Goal: Task Accomplishment & Management: Complete application form

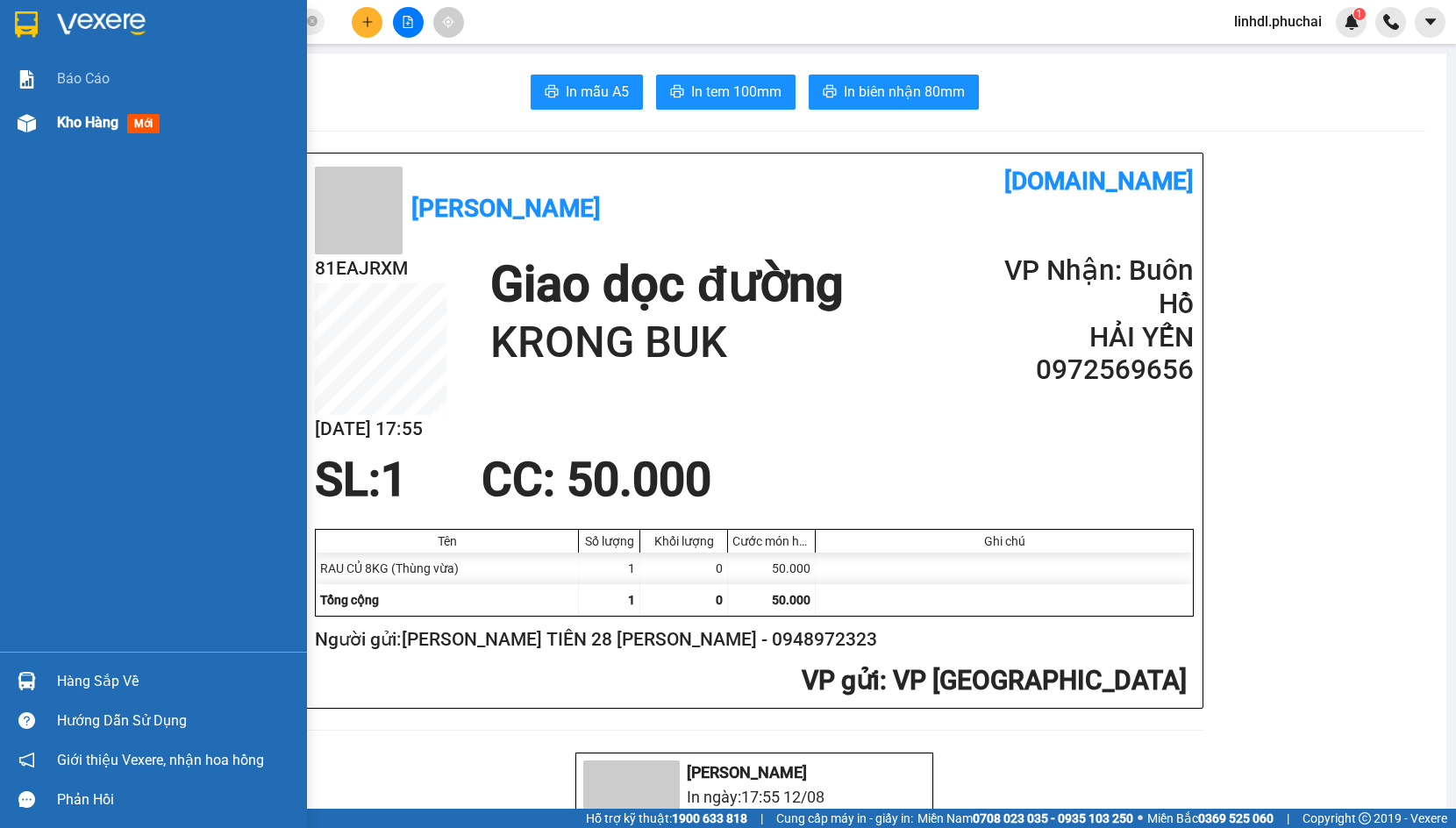
click at [76, 133] on div "Kho hàng mới" at bounding box center [111, 122] width 109 height 22
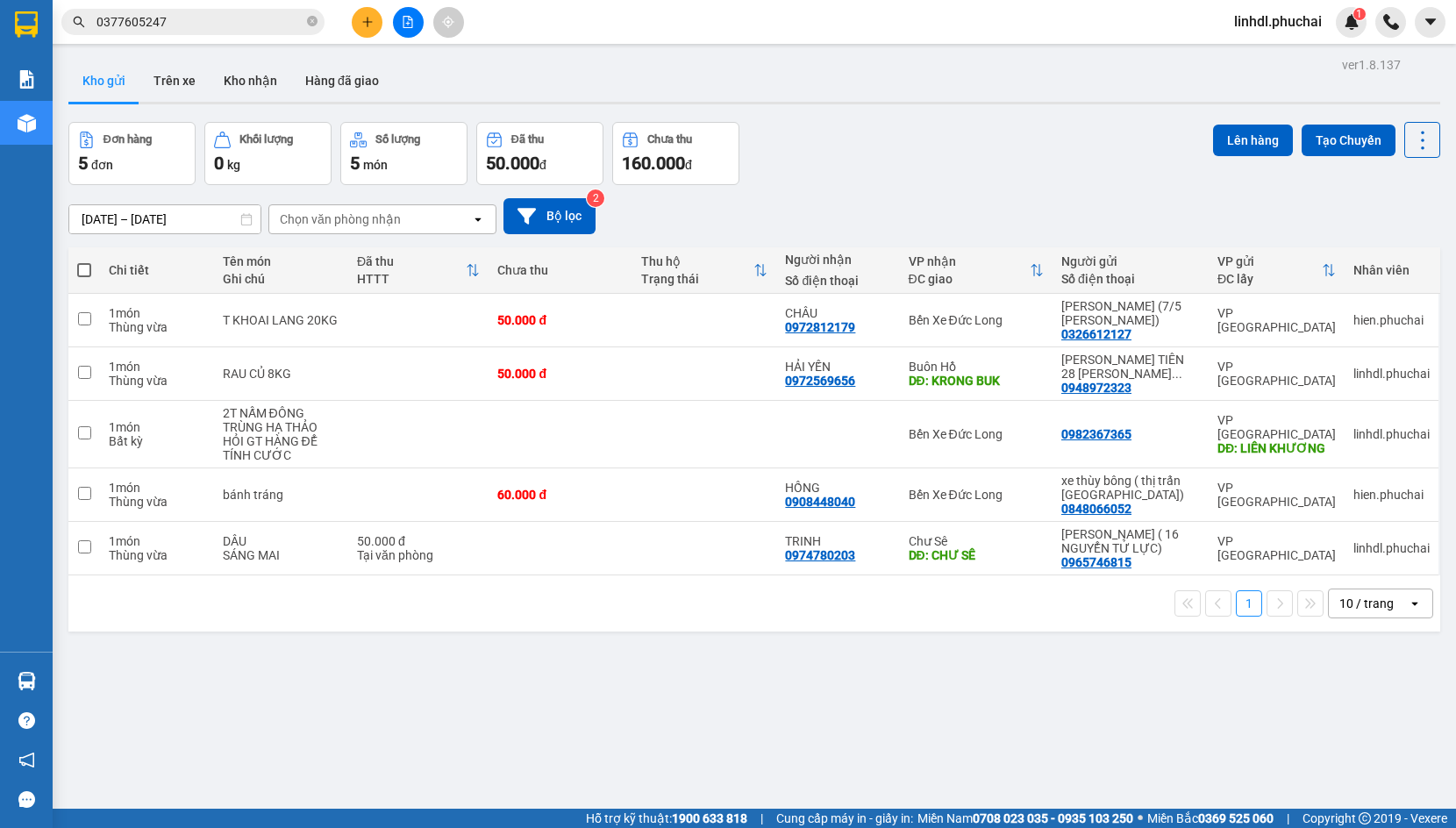
click at [371, 19] on icon "plus" at bounding box center [367, 22] width 12 height 12
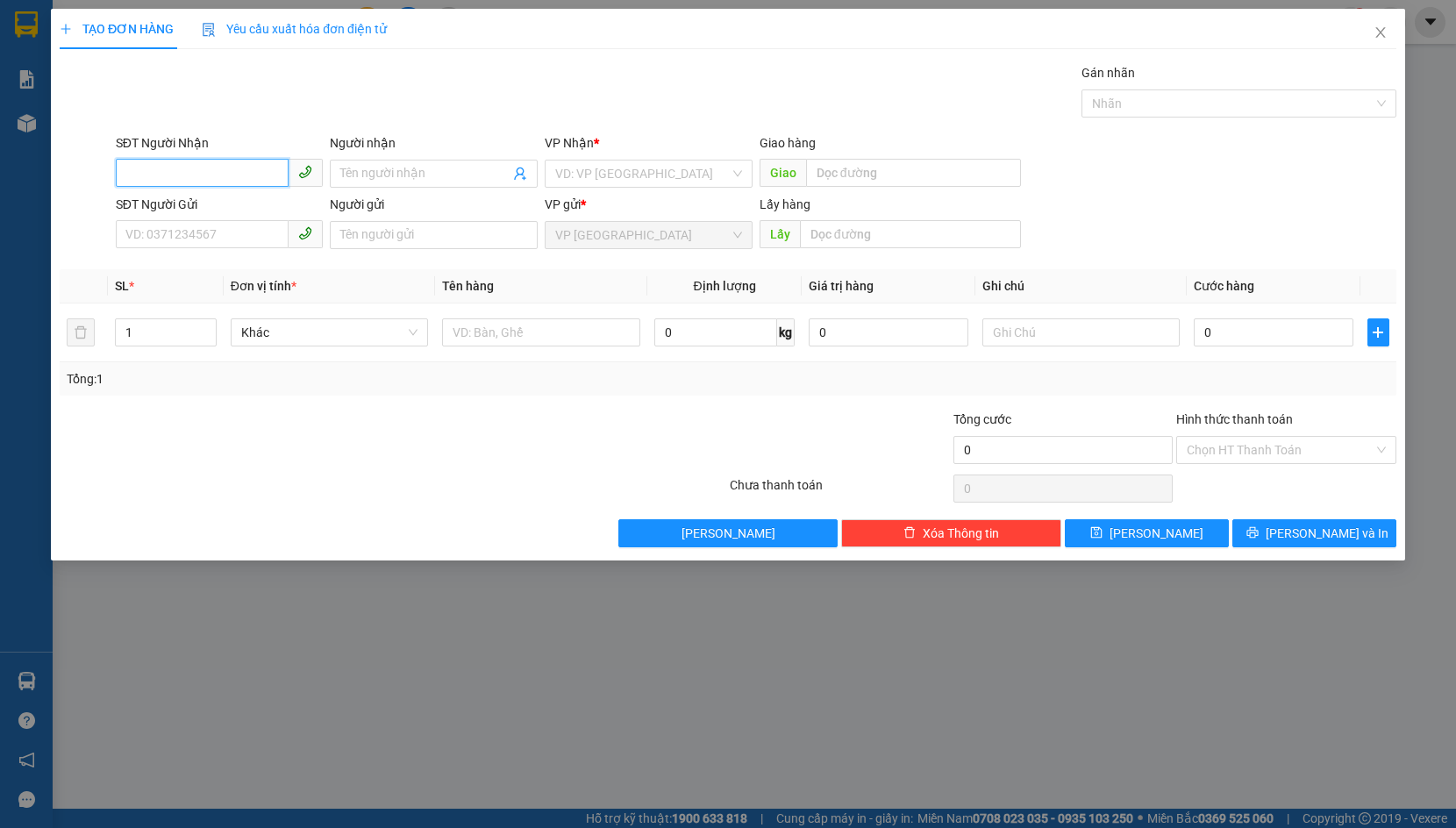
drag, startPoint x: 234, startPoint y: 172, endPoint x: 314, endPoint y: 146, distance: 84.1
click at [235, 170] on input "SĐT Người Nhận" at bounding box center [203, 173] width 174 height 28
type input "0973441603"
click at [268, 213] on div "0973441603 - [PERSON_NAME] THUYẾT(38 [PERSON_NAME])" at bounding box center [296, 207] width 340 height 19
type input "[PERSON_NAME] THUYẾT(38 [PERSON_NAME])"
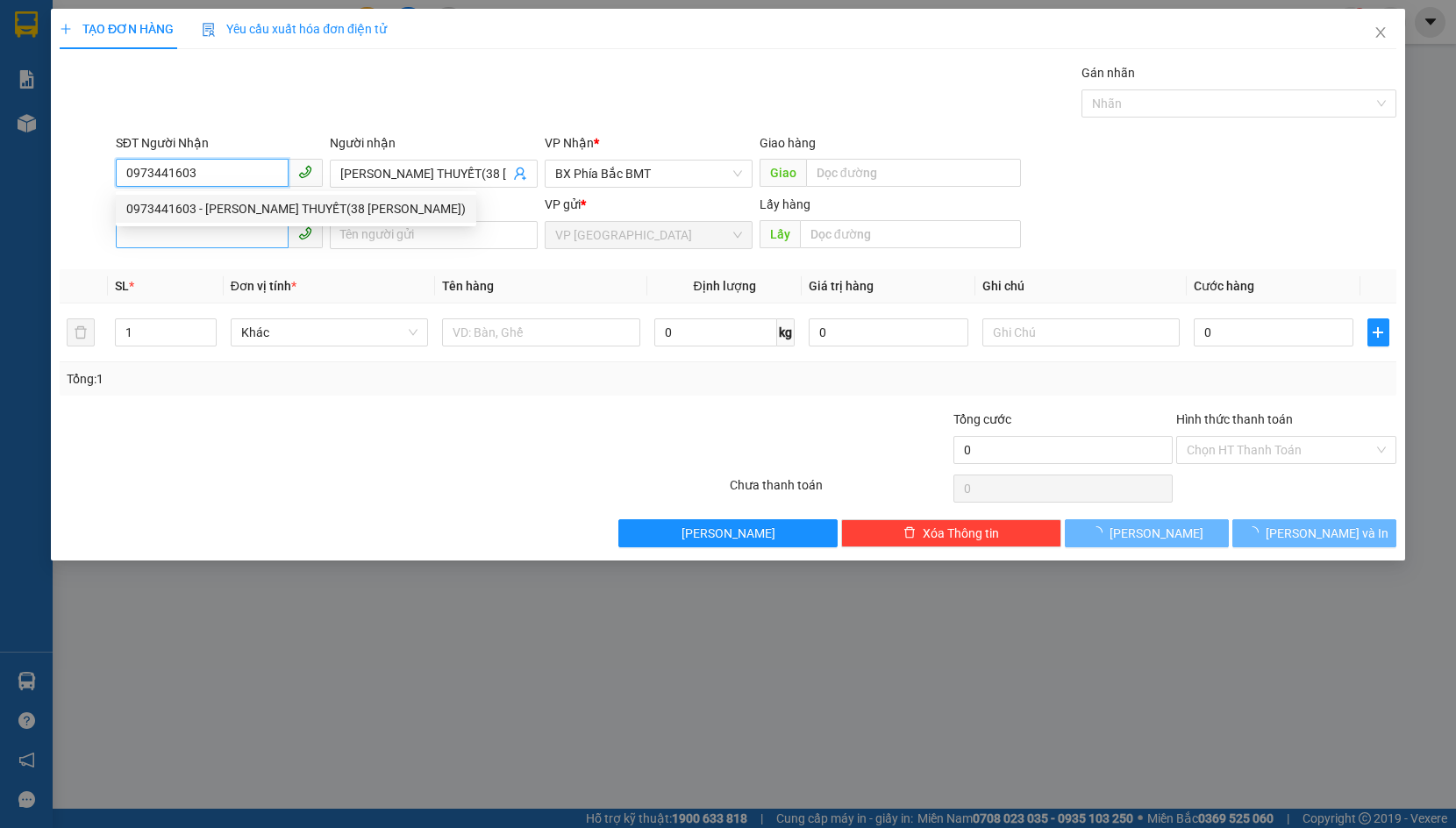
type input "50.000"
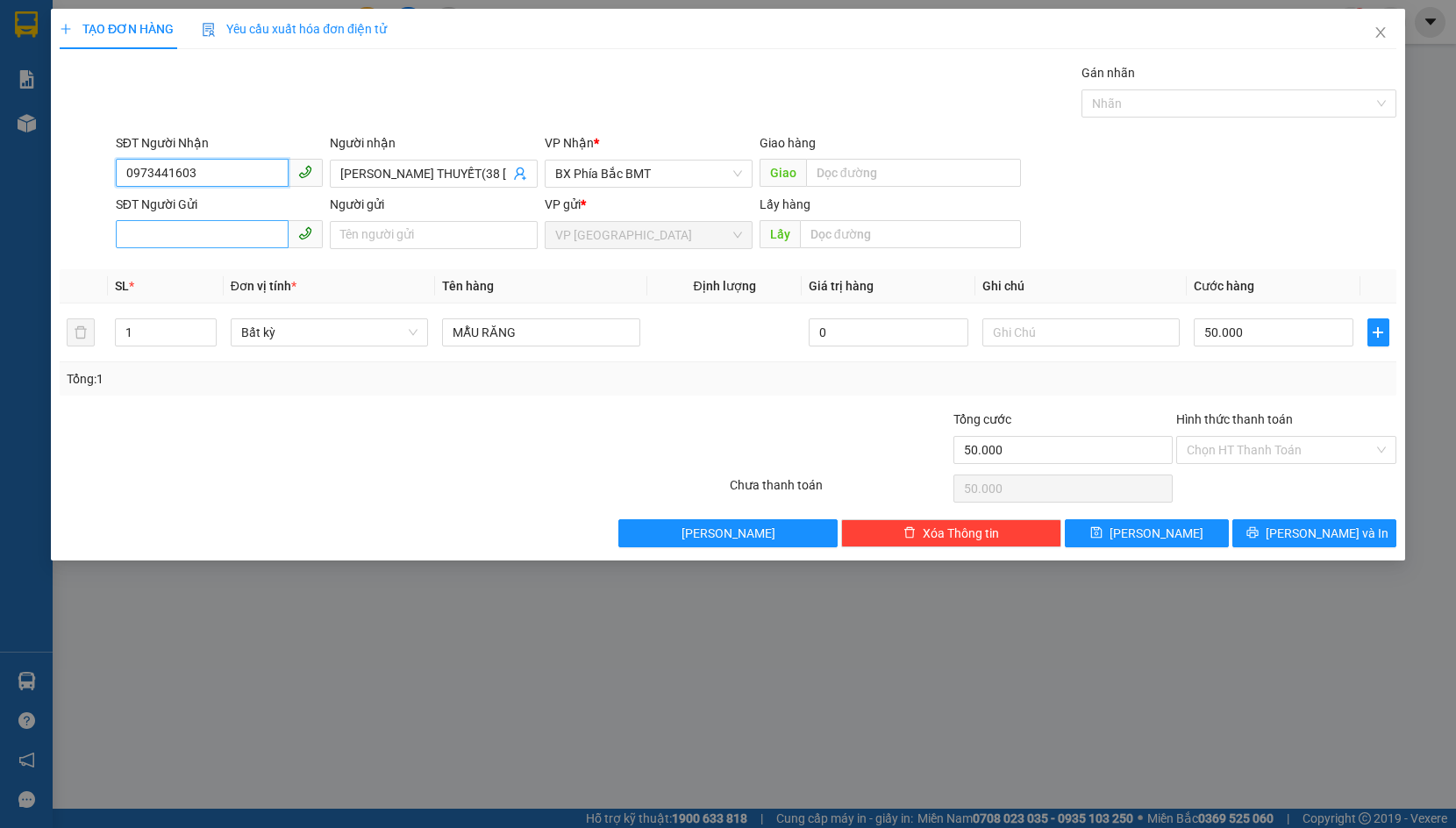
type input "0973441603"
click at [241, 233] on input "SĐT Người Gửi" at bounding box center [203, 234] width 174 height 28
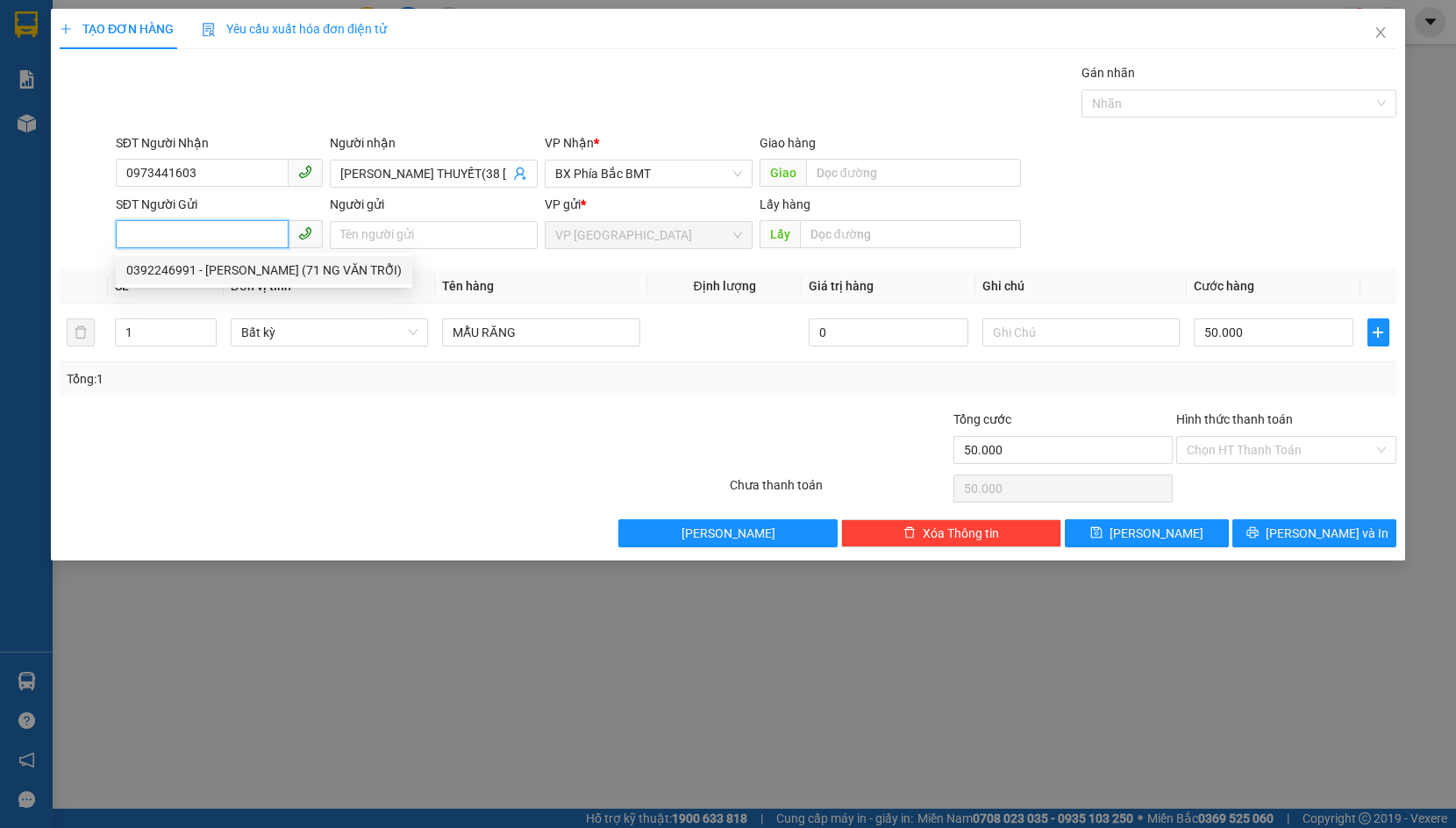
click at [240, 273] on div "0392246991 - [PERSON_NAME] (71 NG VĂN TRỖI)" at bounding box center [263, 269] width 275 height 19
type input "0392246991"
type input "[PERSON_NAME] (71 NG VĂN TRỖI)"
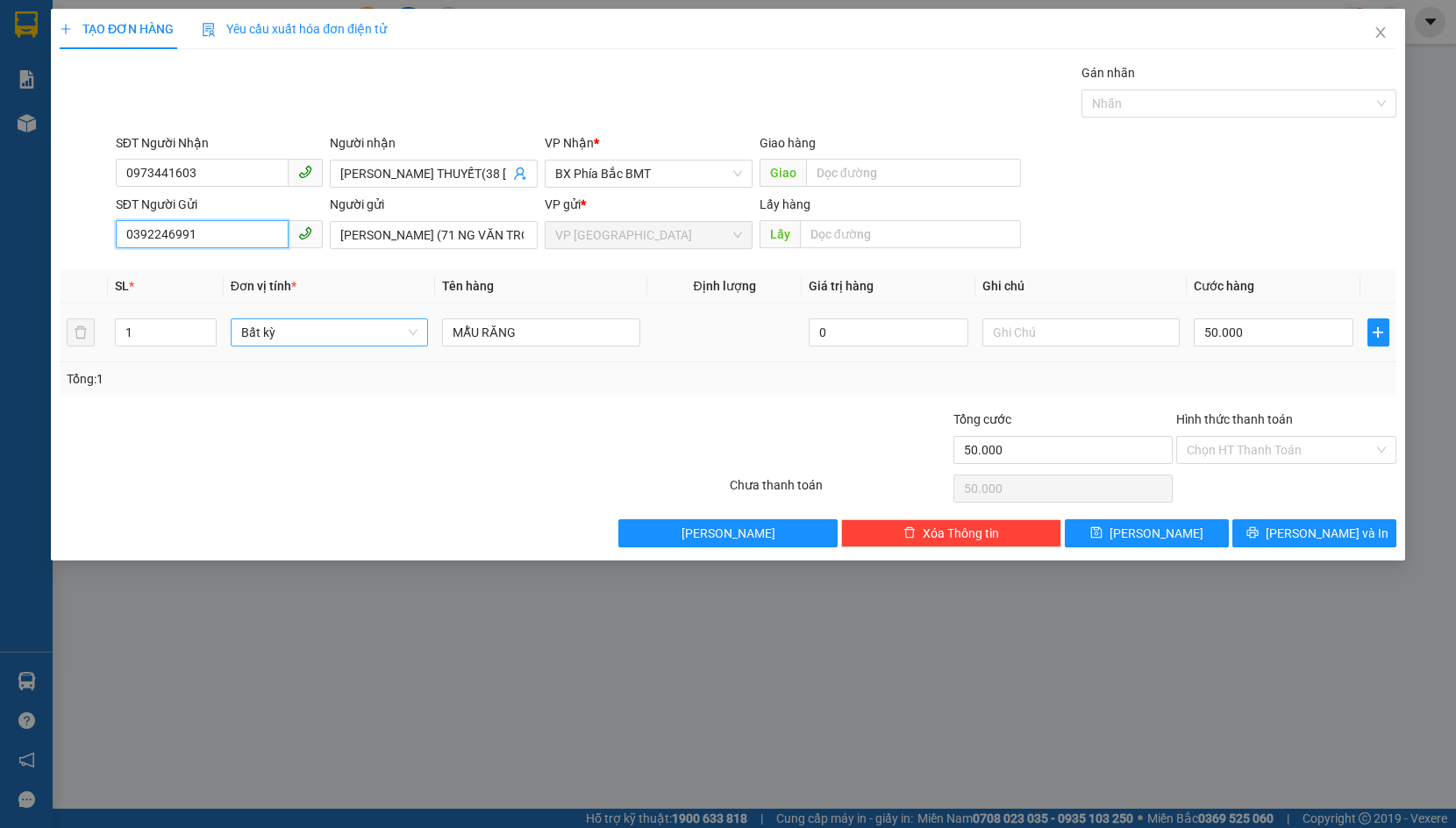
click at [298, 334] on span "Bất kỳ" at bounding box center [330, 332] width 177 height 26
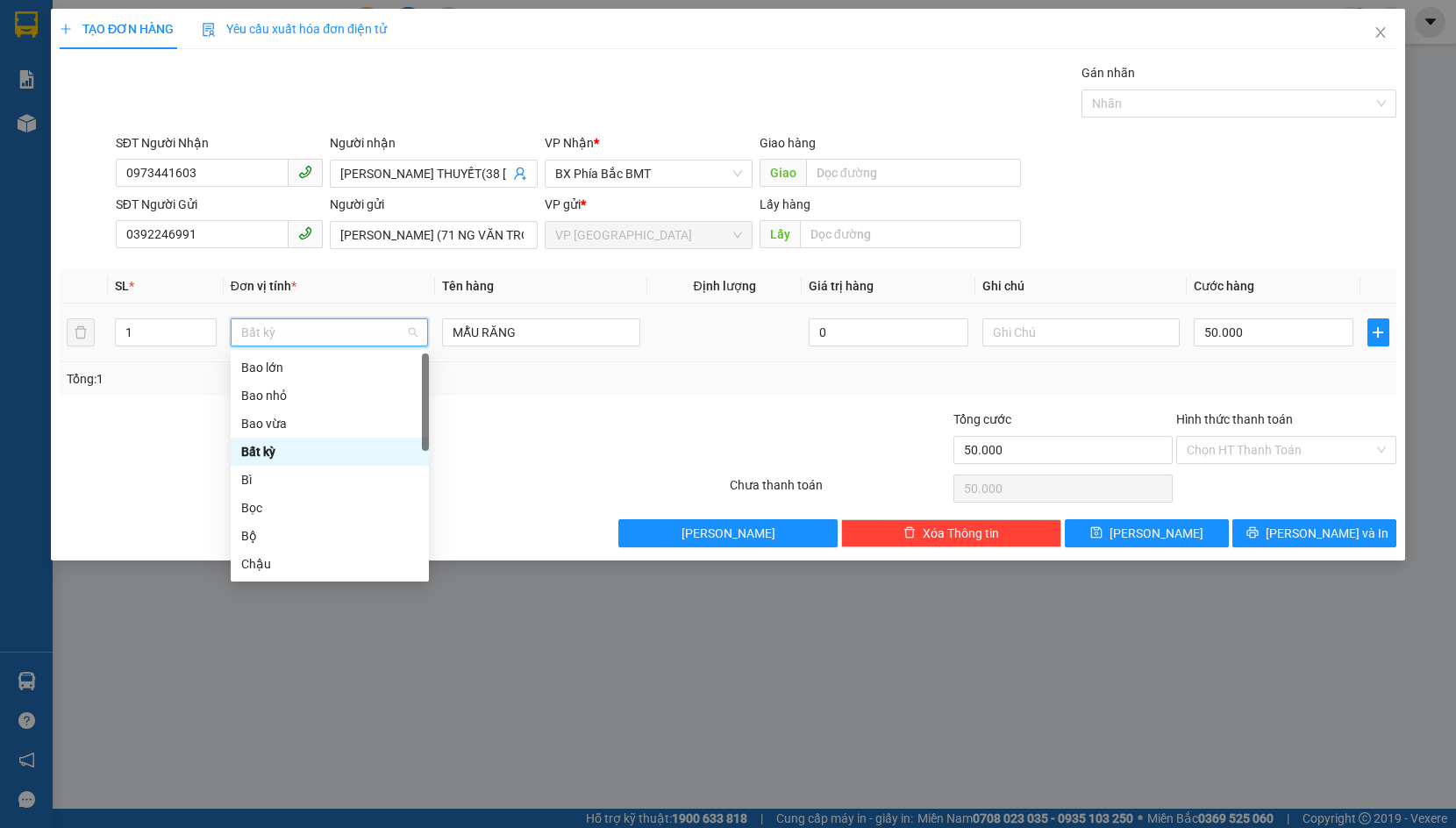
type input "H"
click at [296, 424] on div "Hộp" at bounding box center [330, 423] width 177 height 19
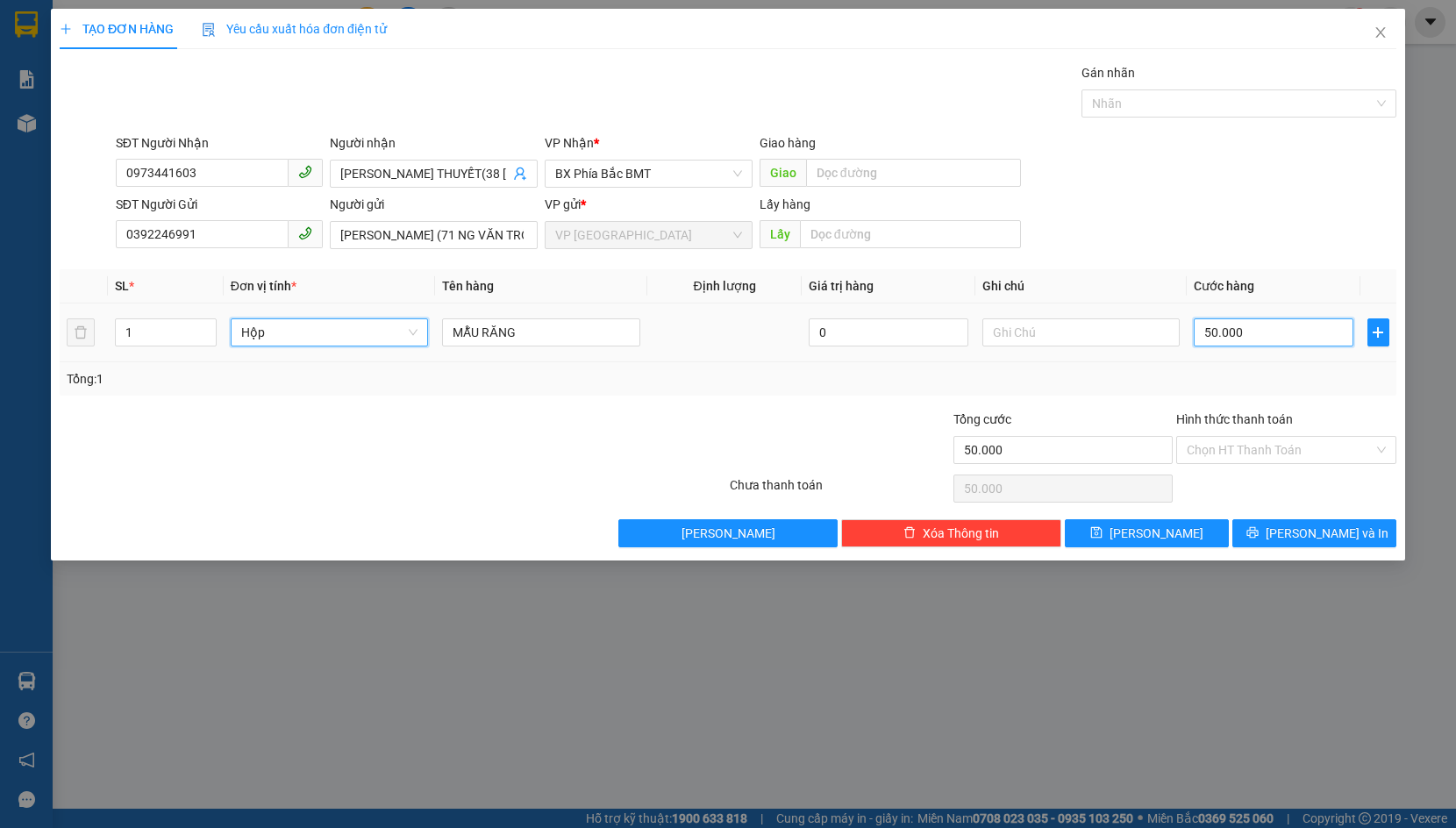
click at [1241, 339] on input "50.000" at bounding box center [1273, 333] width 160 height 28
type input "0"
type input "5"
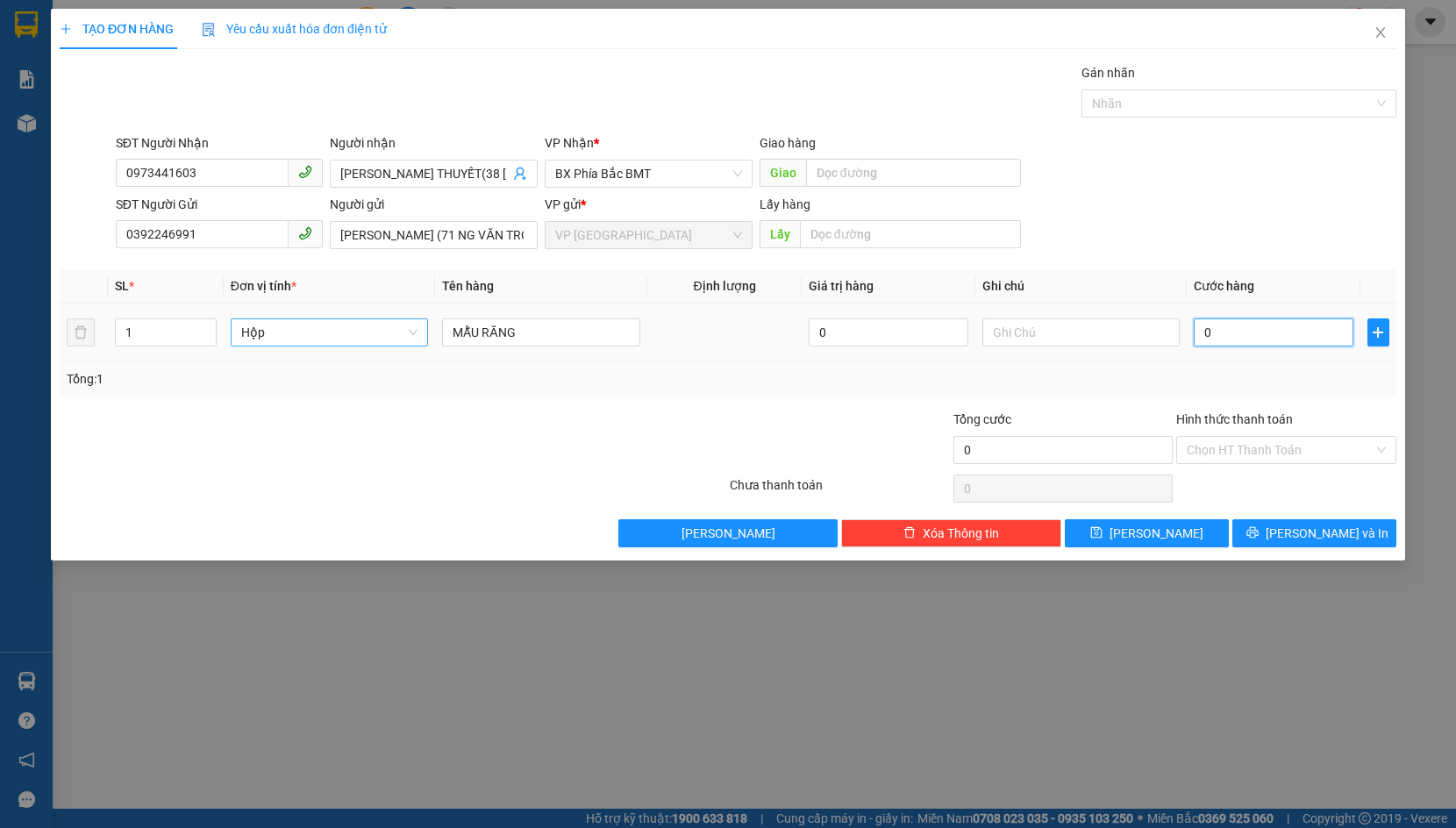
type input "5"
type input "05"
type input "50"
type input "050"
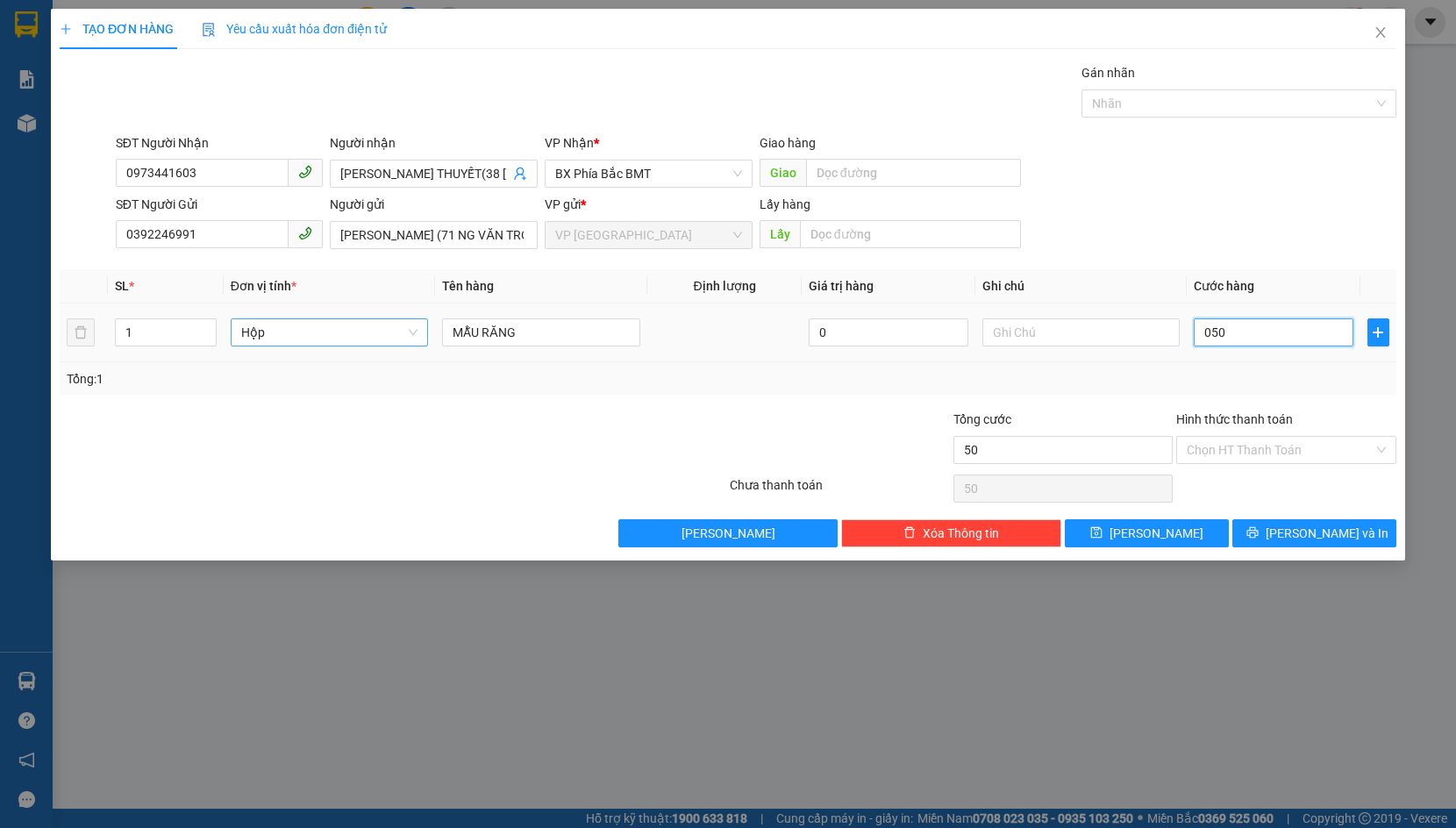
type input "500"
type input "0.500"
type input "5.000"
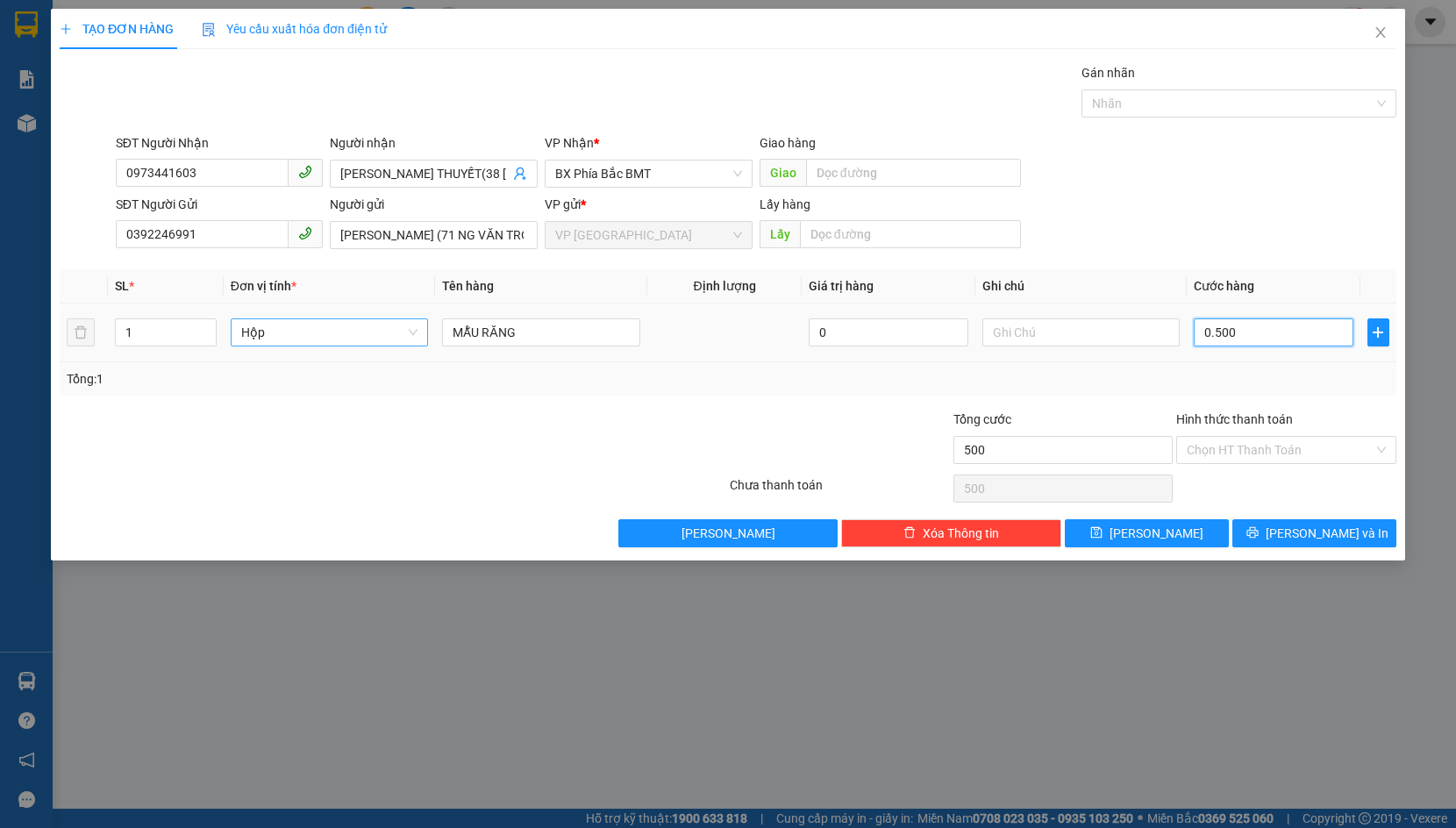
type input "05.000"
type input "50.000"
click at [1258, 537] on icon "printer" at bounding box center [1252, 532] width 12 height 12
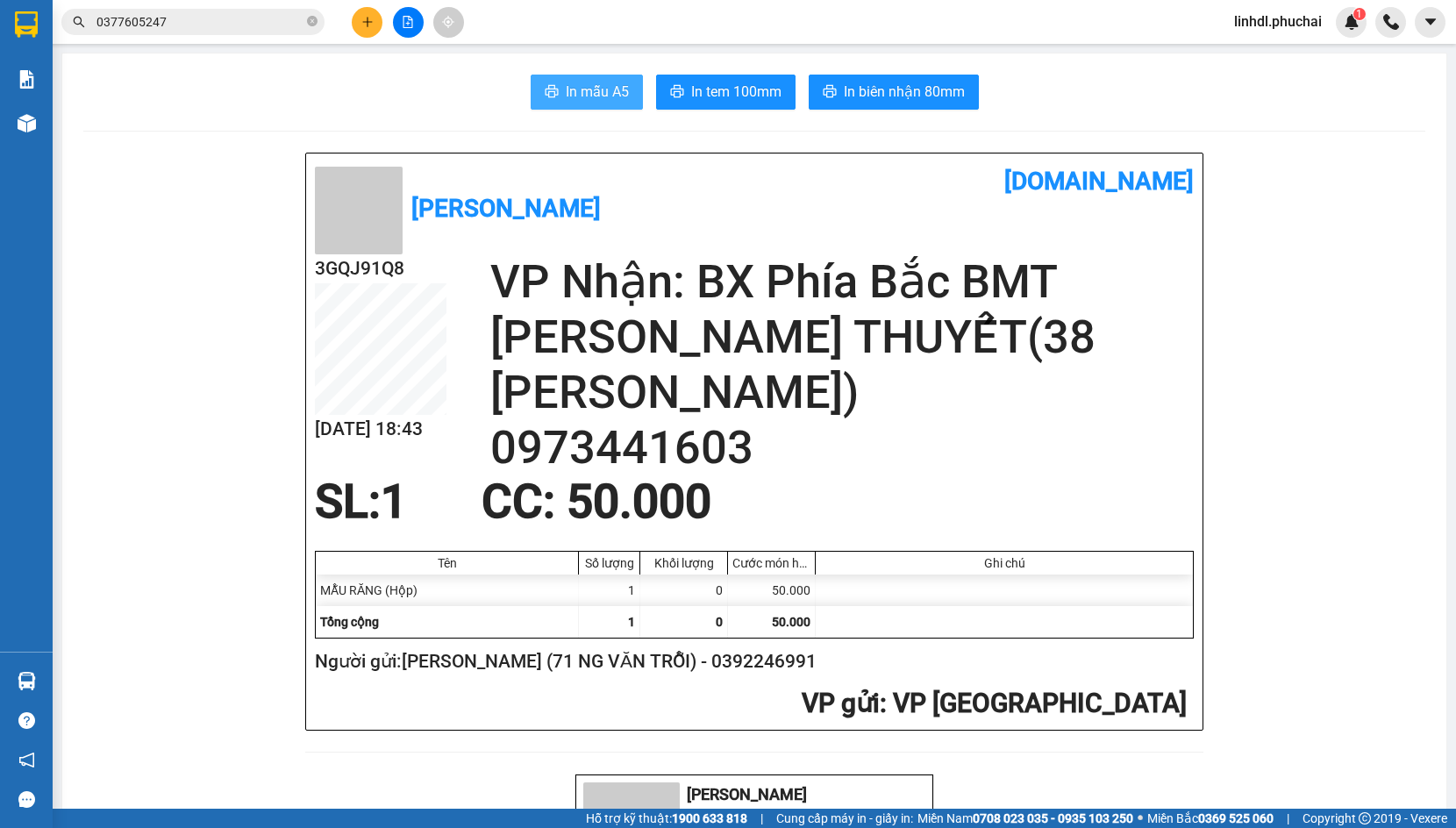
click at [598, 93] on span "In mẫu A5" at bounding box center [598, 91] width 64 height 22
click at [373, 24] on button at bounding box center [366, 22] width 31 height 31
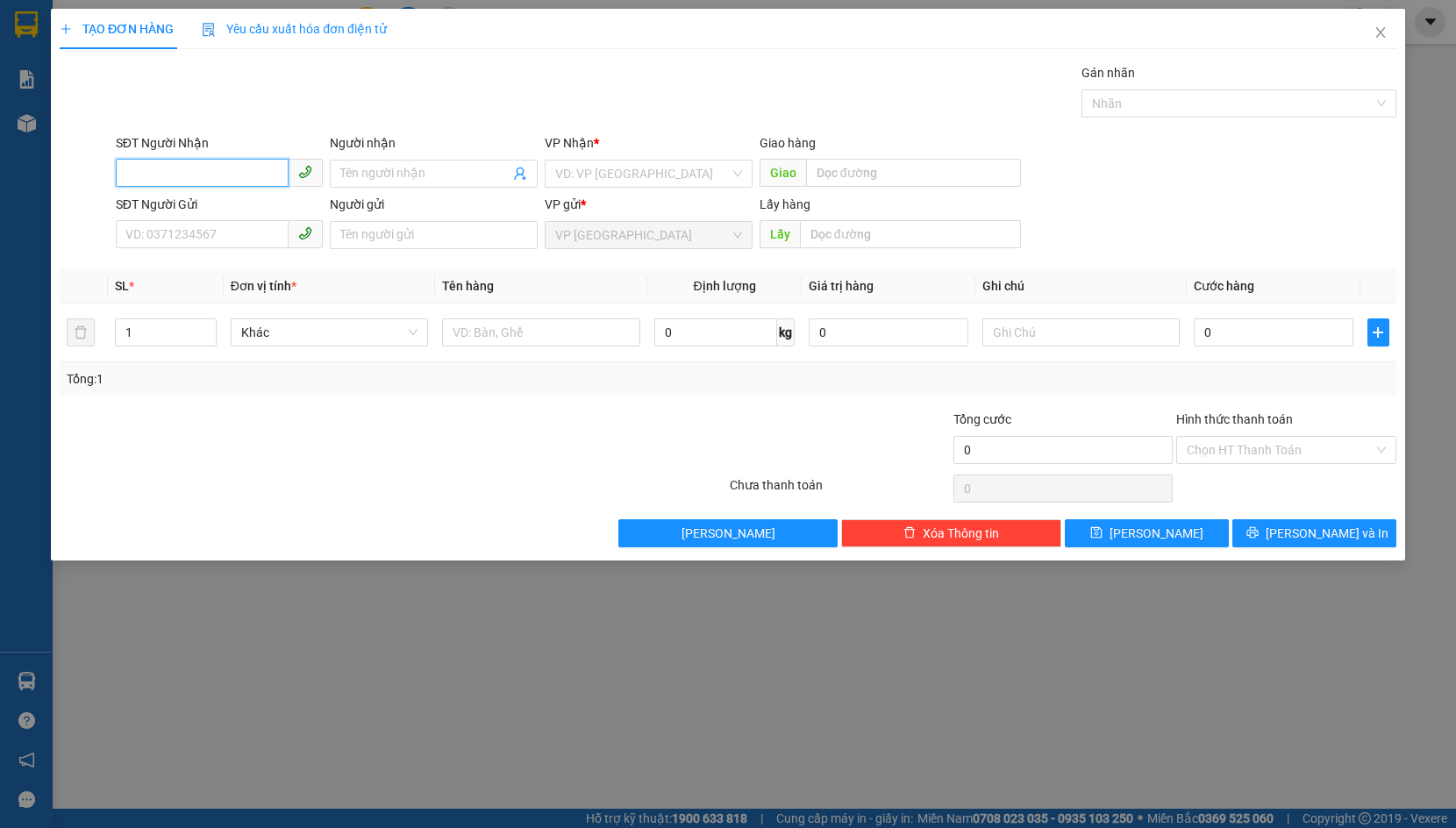
click at [204, 174] on input "SĐT Người Nhận" at bounding box center [203, 173] width 174 height 28
type input "0386788242"
click at [251, 213] on div "0386788242 - [GEOGRAPHIC_DATA]" at bounding box center [224, 207] width 198 height 19
type input "[PERSON_NAME]"
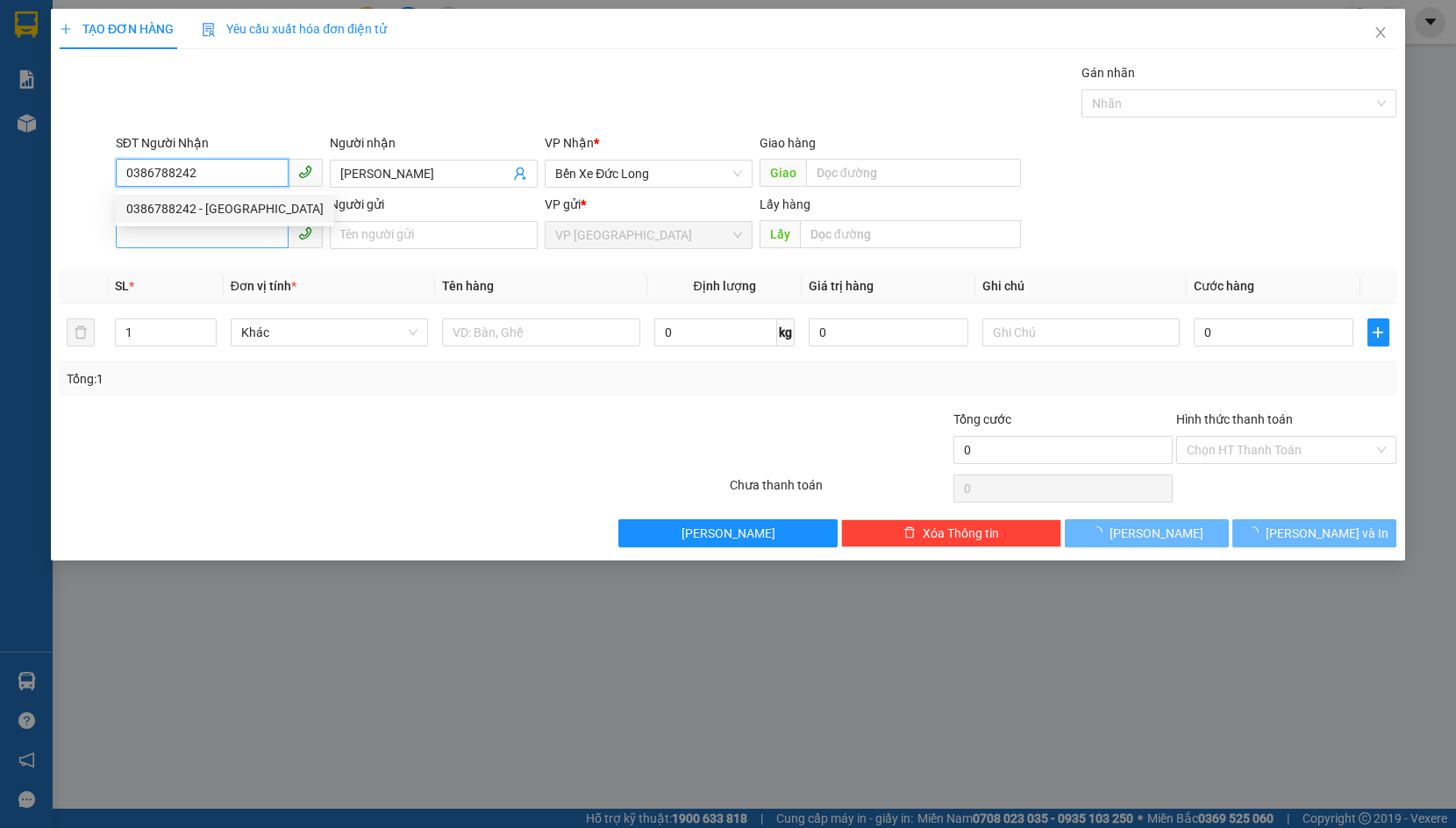
type input "50.000"
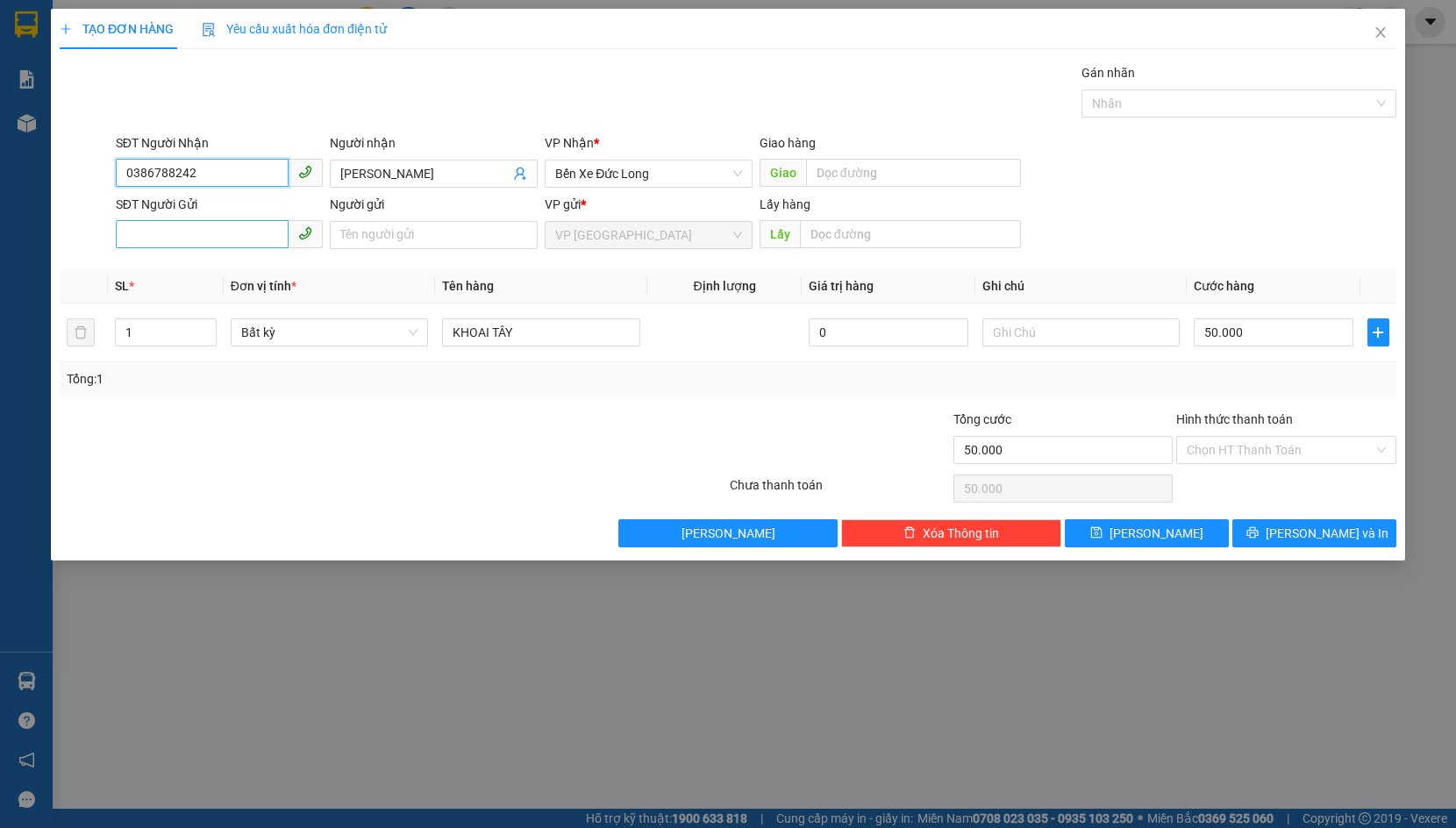
type input "0386788242"
click at [226, 239] on input "SĐT Người Gửi" at bounding box center [203, 234] width 174 height 28
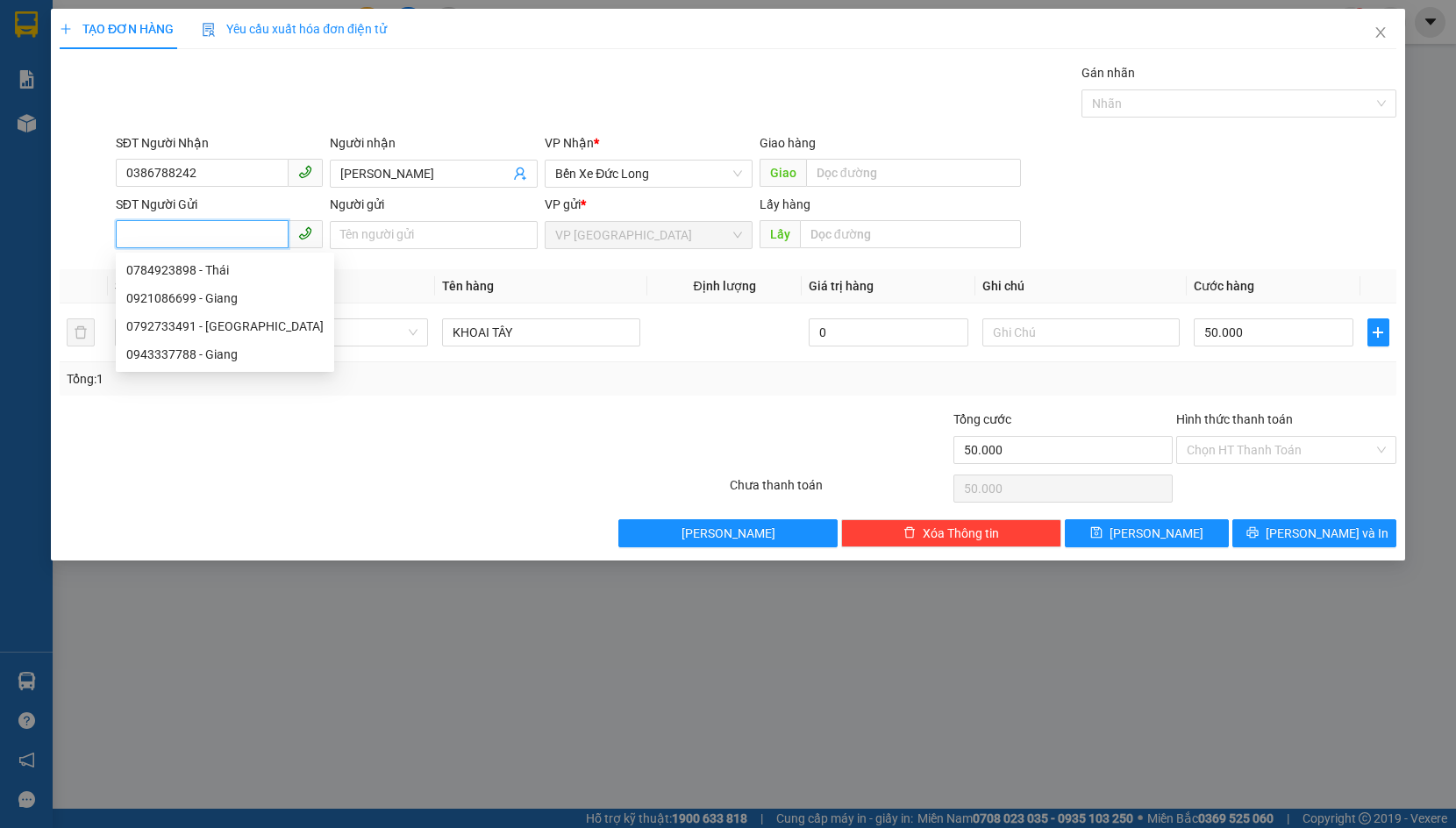
click at [224, 239] on input "SĐT Người Gửi" at bounding box center [203, 234] width 174 height 28
click at [230, 290] on div "0921086699 - Giang" at bounding box center [224, 298] width 198 height 19
type input "0921086699"
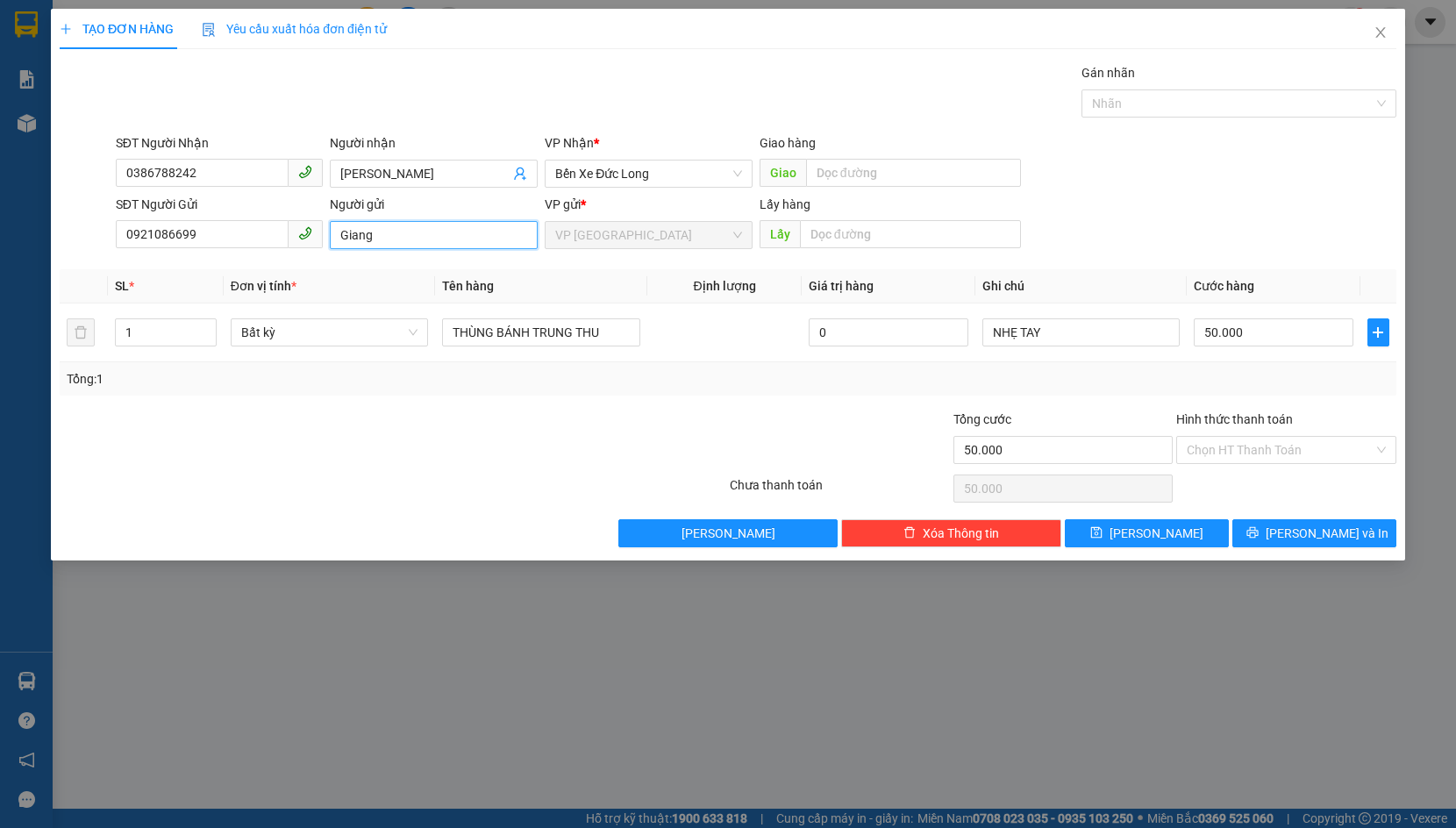
click at [335, 234] on input "Giang" at bounding box center [433, 235] width 208 height 28
click at [484, 233] on input "DỖ THỊ [GEOGRAPHIC_DATA]" at bounding box center [433, 235] width 208 height 28
click at [357, 341] on span "Bất kỳ" at bounding box center [330, 332] width 177 height 26
type input "DỖ THỊ ÚT Giang 36 ĐAN KIA"
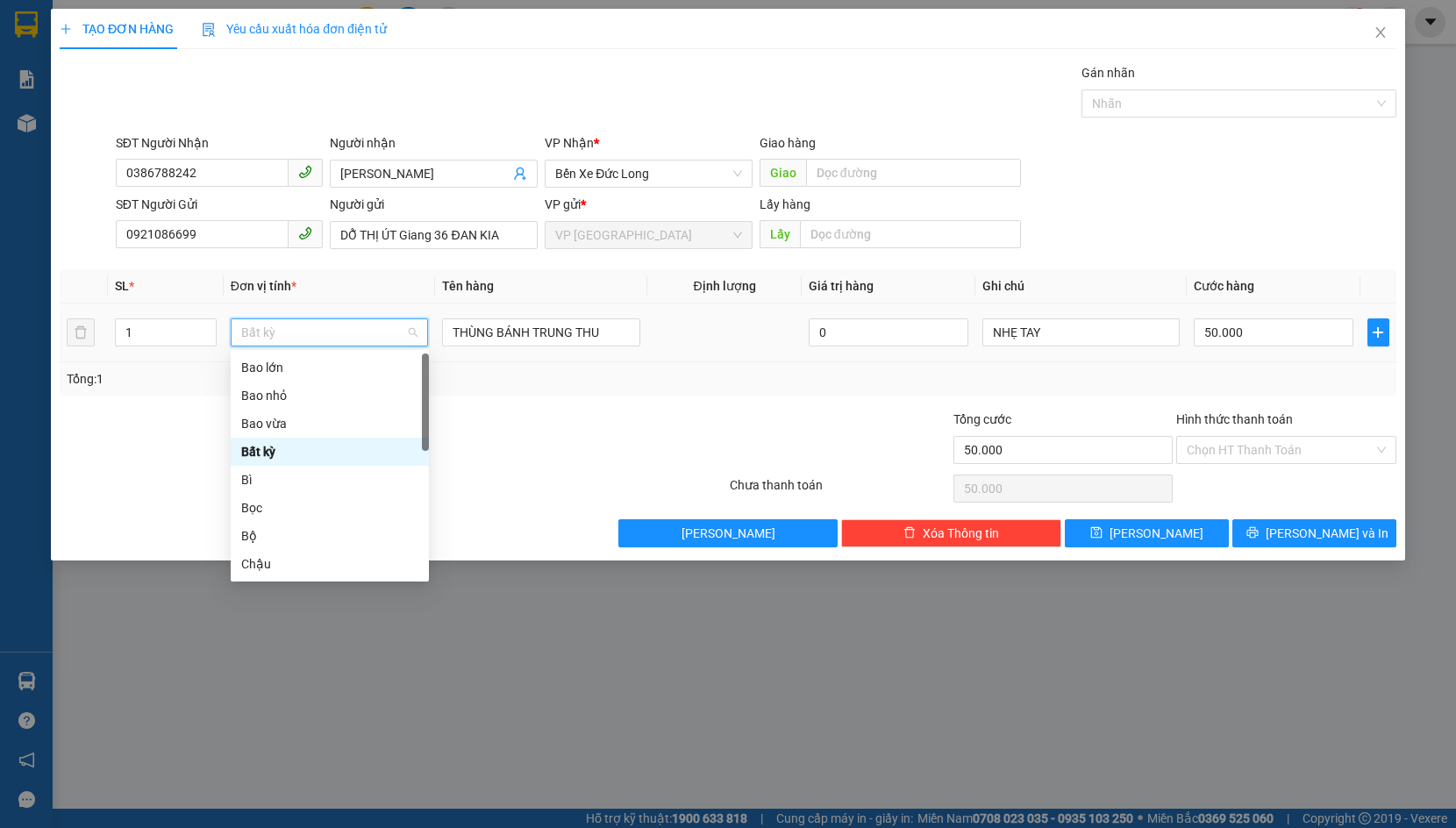
type input "T"
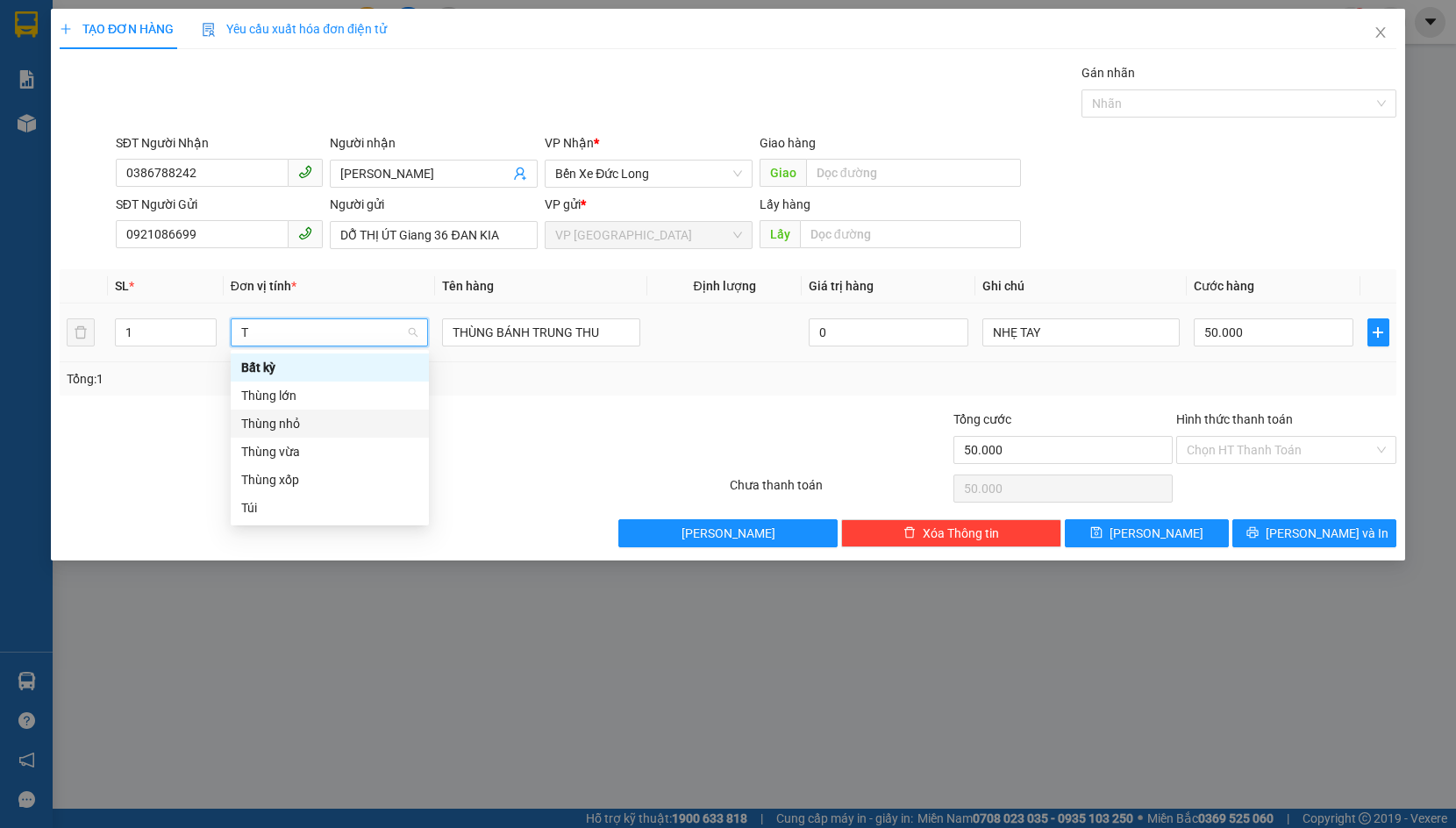
drag, startPoint x: 307, startPoint y: 426, endPoint x: 444, endPoint y: 390, distance: 141.7
click at [311, 425] on div "Thùng nhỏ" at bounding box center [330, 423] width 177 height 19
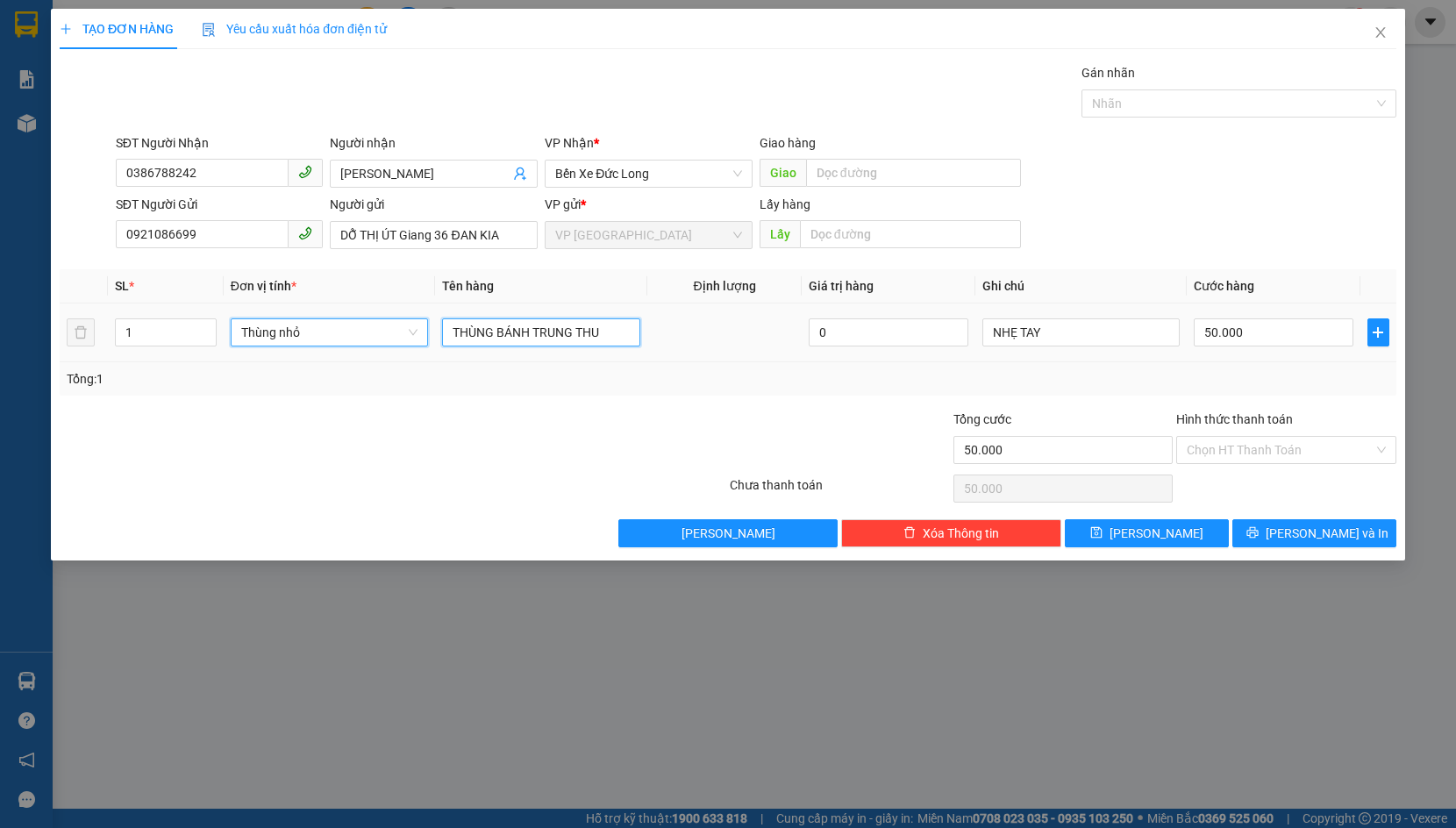
click at [540, 338] on input "THÙNG BÁNH TRUNG THU" at bounding box center [541, 333] width 199 height 28
click at [540, 337] on input "THÙNG BÁNH TRUNG THU" at bounding box center [541, 333] width 199 height 28
type input "0"
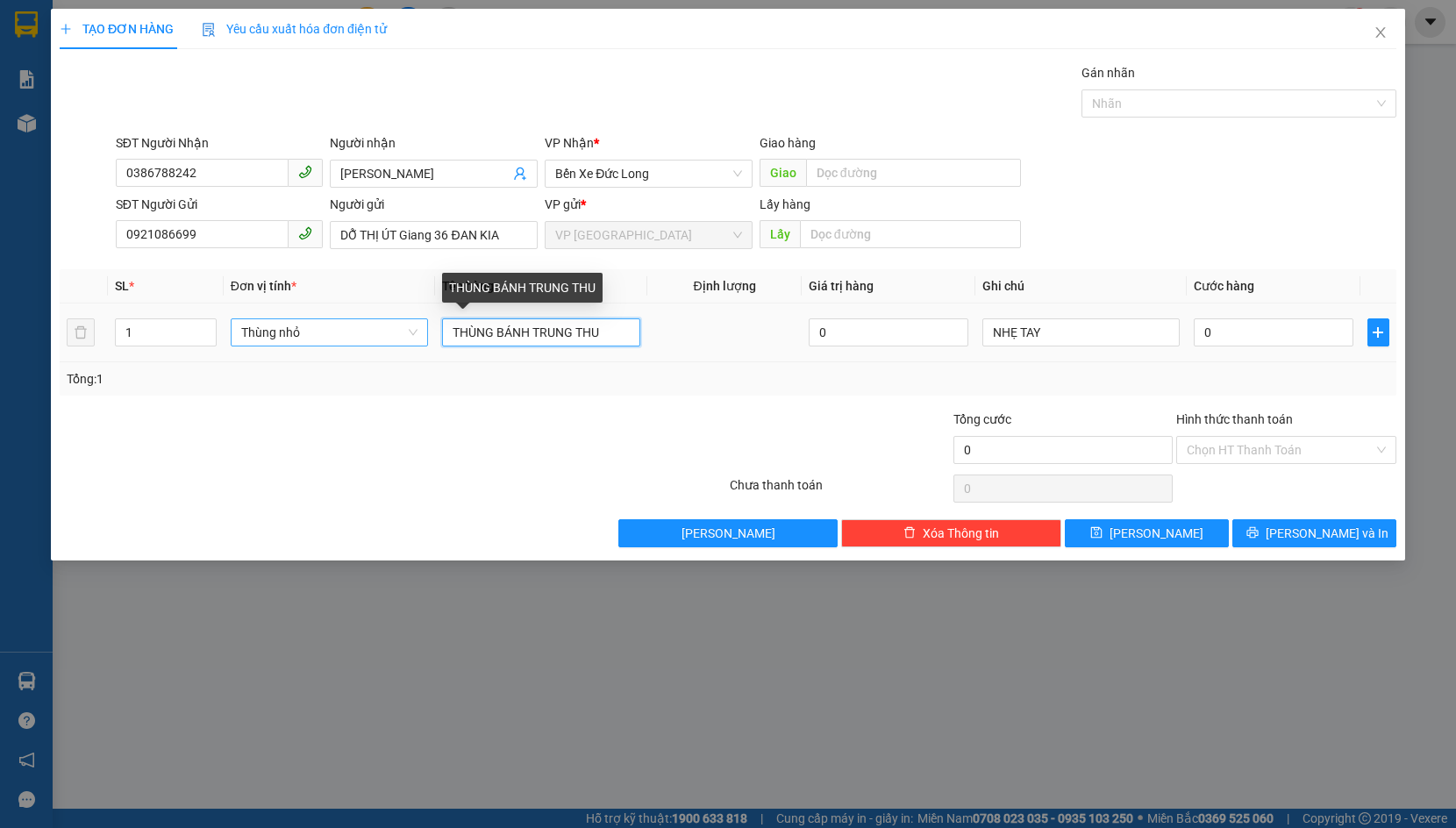
click at [541, 337] on input "THÙNG BÁNH TRUNG THU" at bounding box center [541, 333] width 199 height 28
click at [543, 337] on input "THÙNG BÁNH TRUNG THU" at bounding box center [541, 333] width 199 height 28
type input "TRÁI CÂY ( HỒNG GIÒN 5KG)"
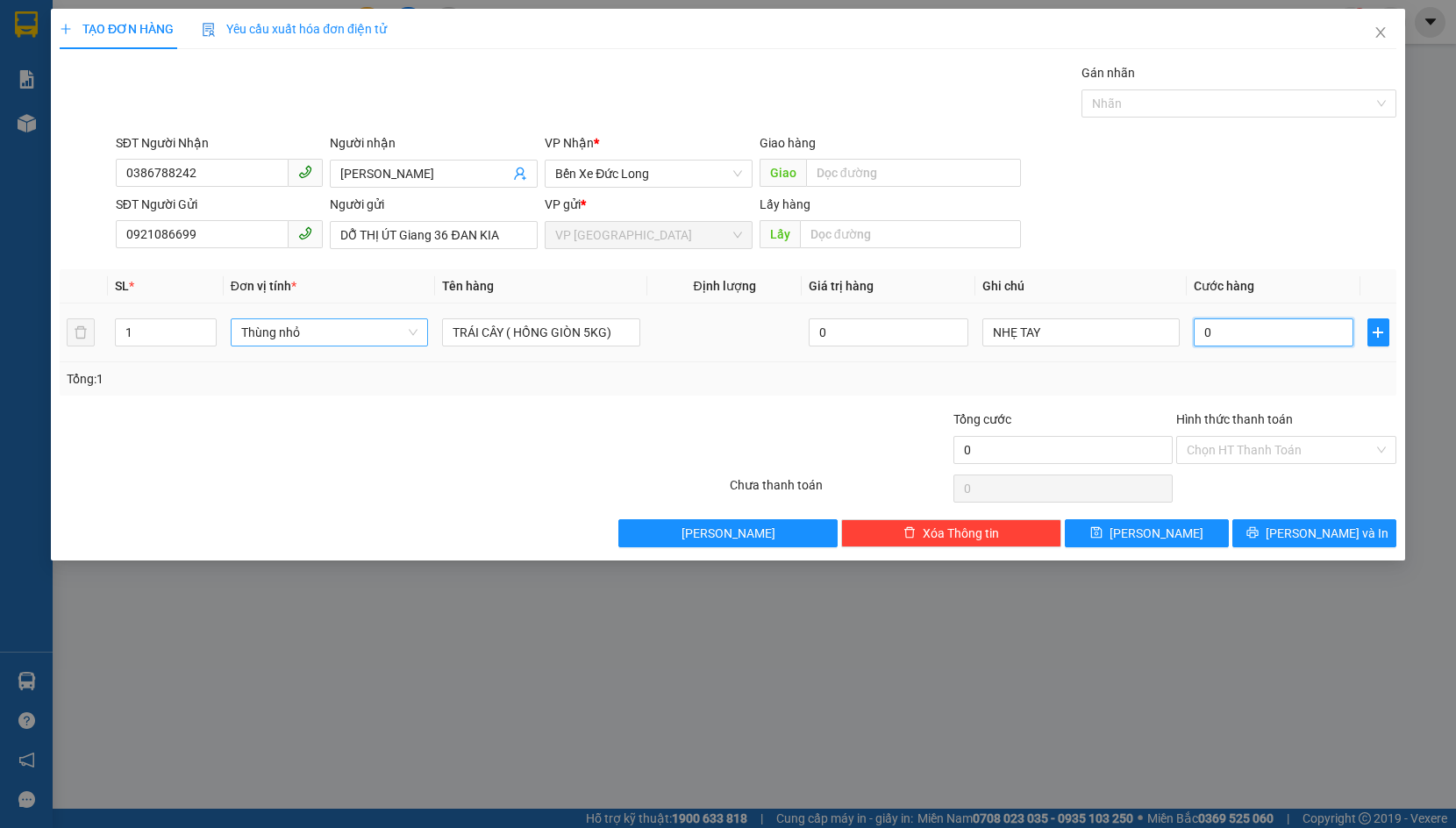
click at [1211, 338] on input "0" at bounding box center [1273, 333] width 160 height 28
type input "5"
type input "50"
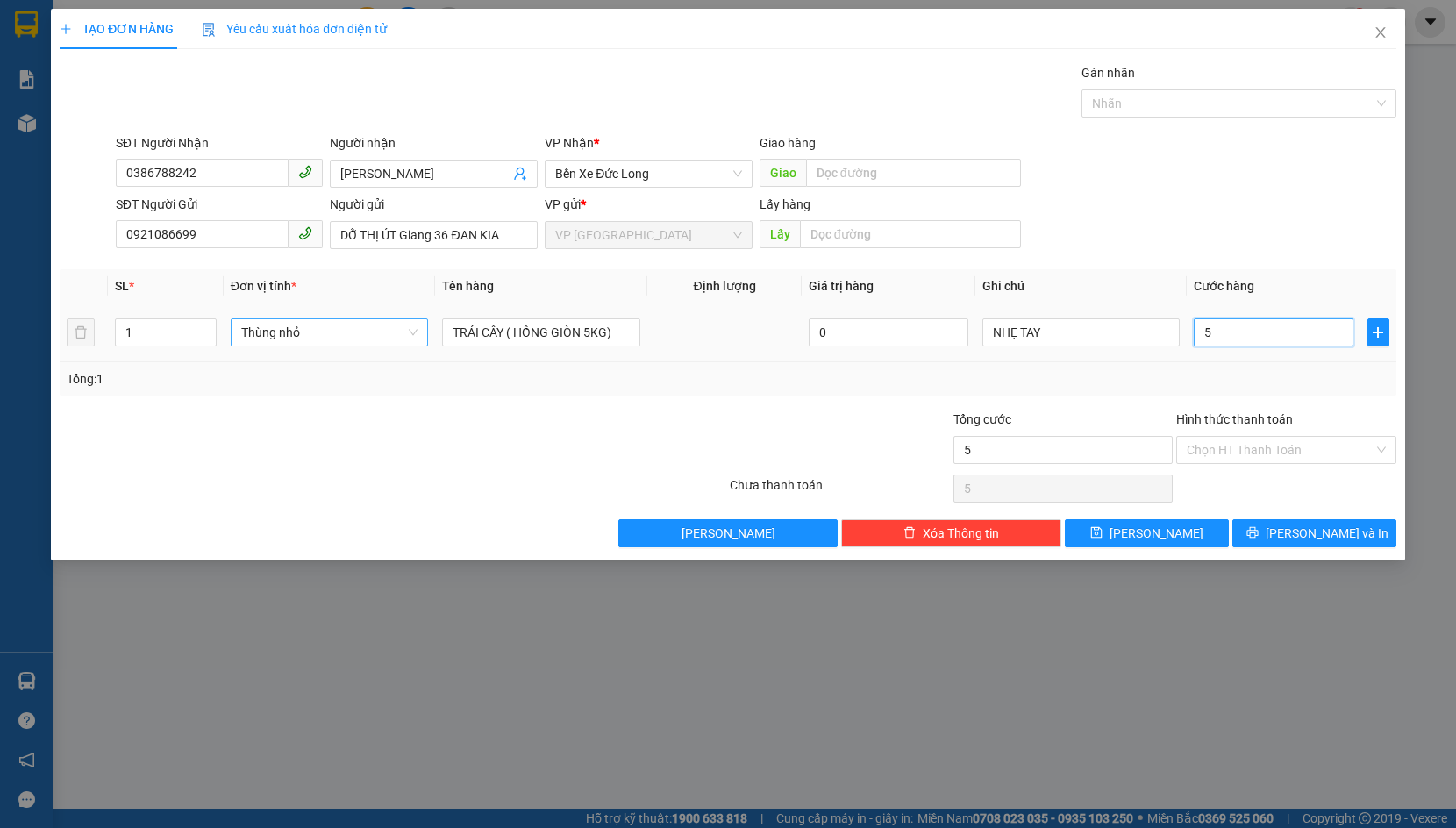
type input "50"
type input "500"
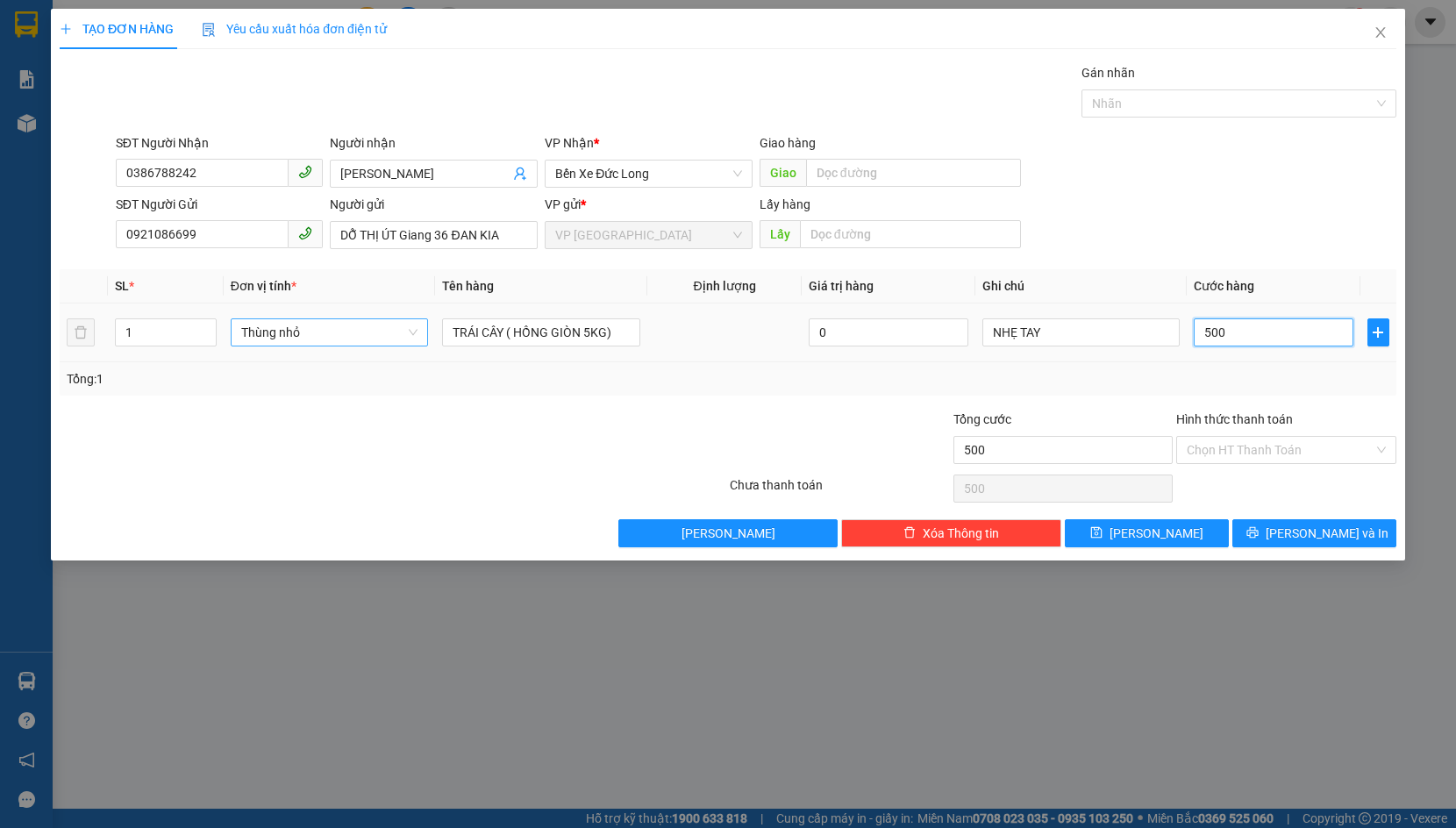
type input "5.000"
type input "50.000"
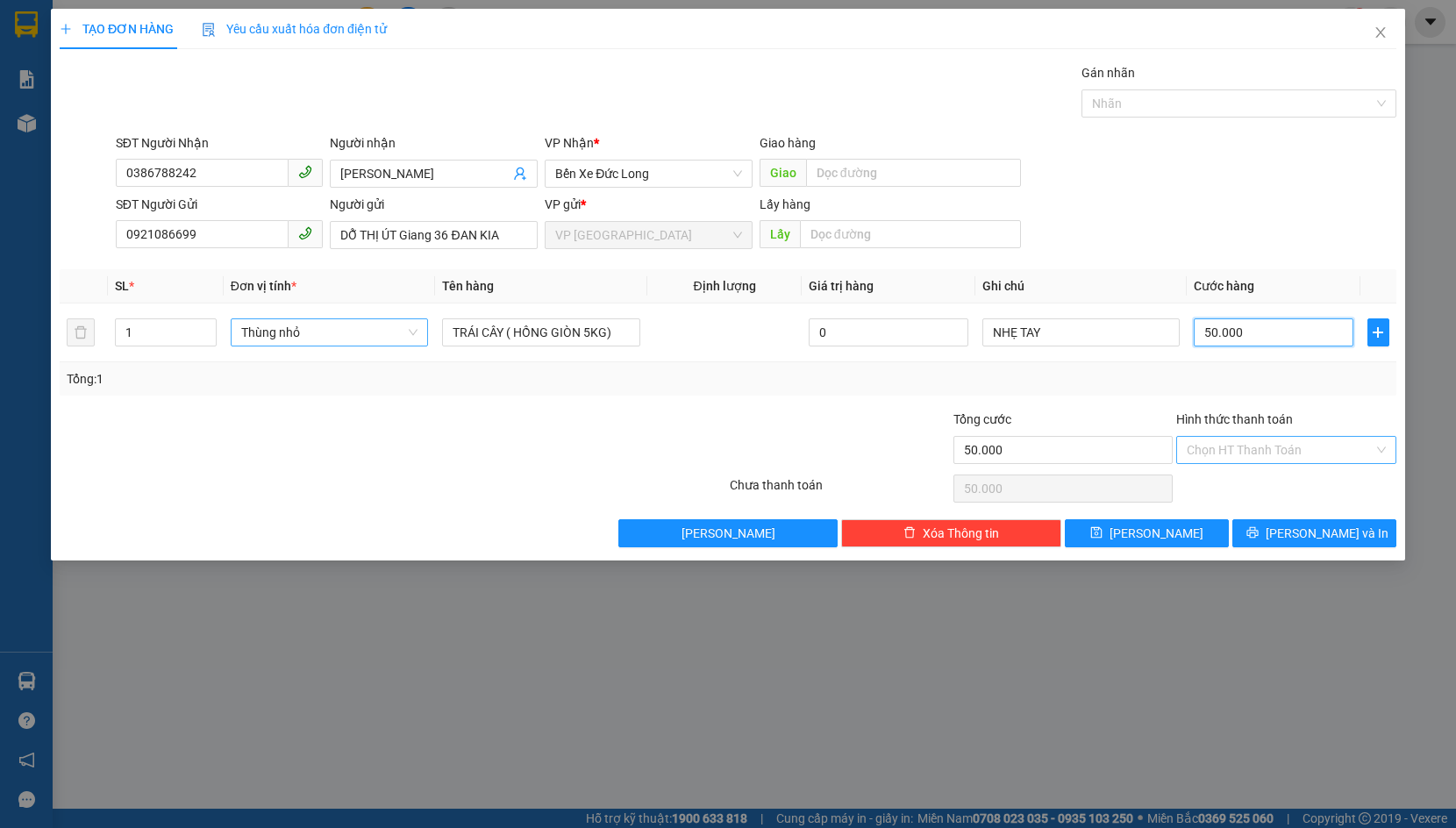
type input "50.000"
click at [1313, 455] on input "Hình thức thanh toán" at bounding box center [1280, 450] width 187 height 26
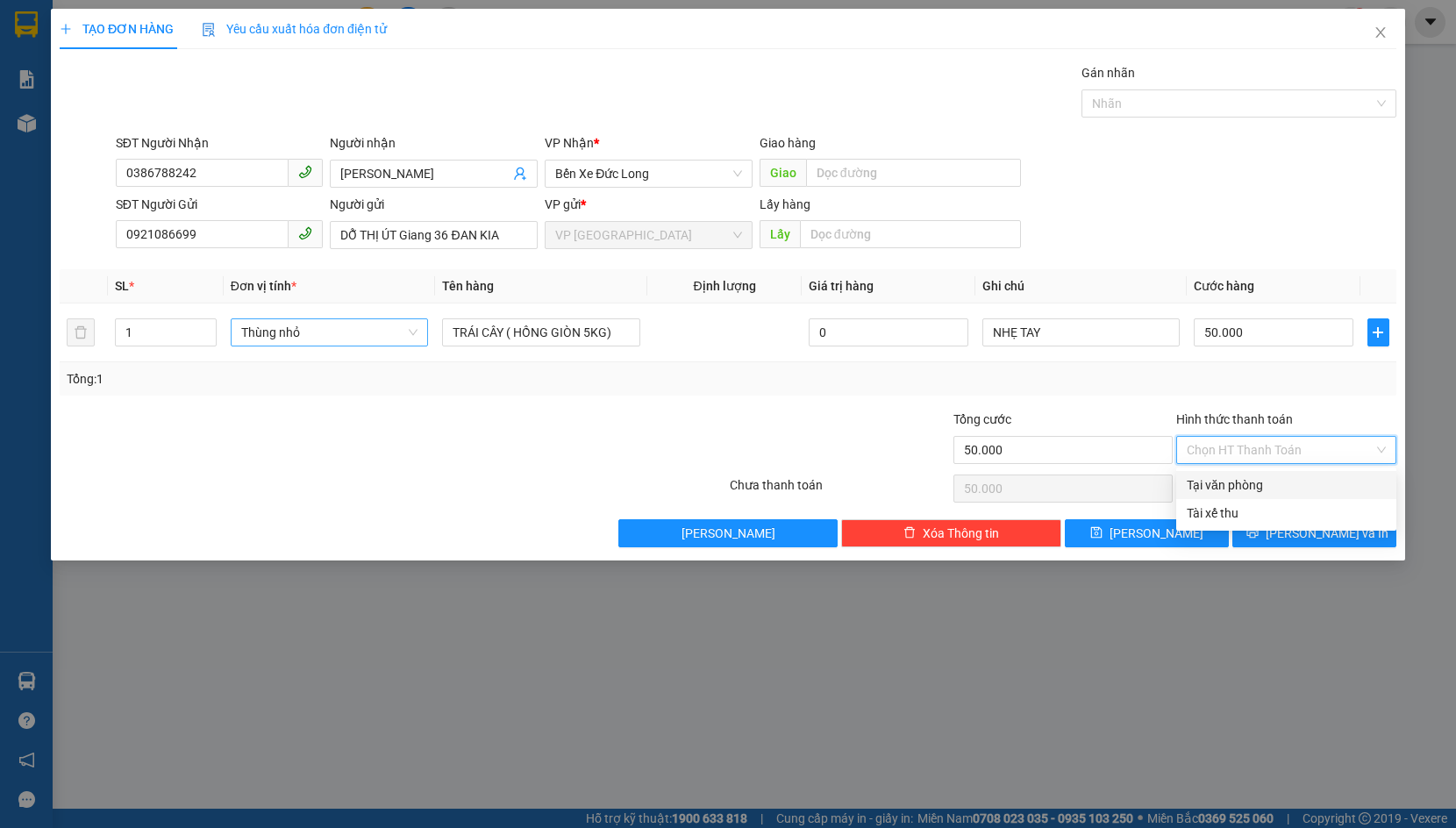
click at [1275, 483] on div "Tại văn phòng" at bounding box center [1286, 484] width 199 height 19
type input "0"
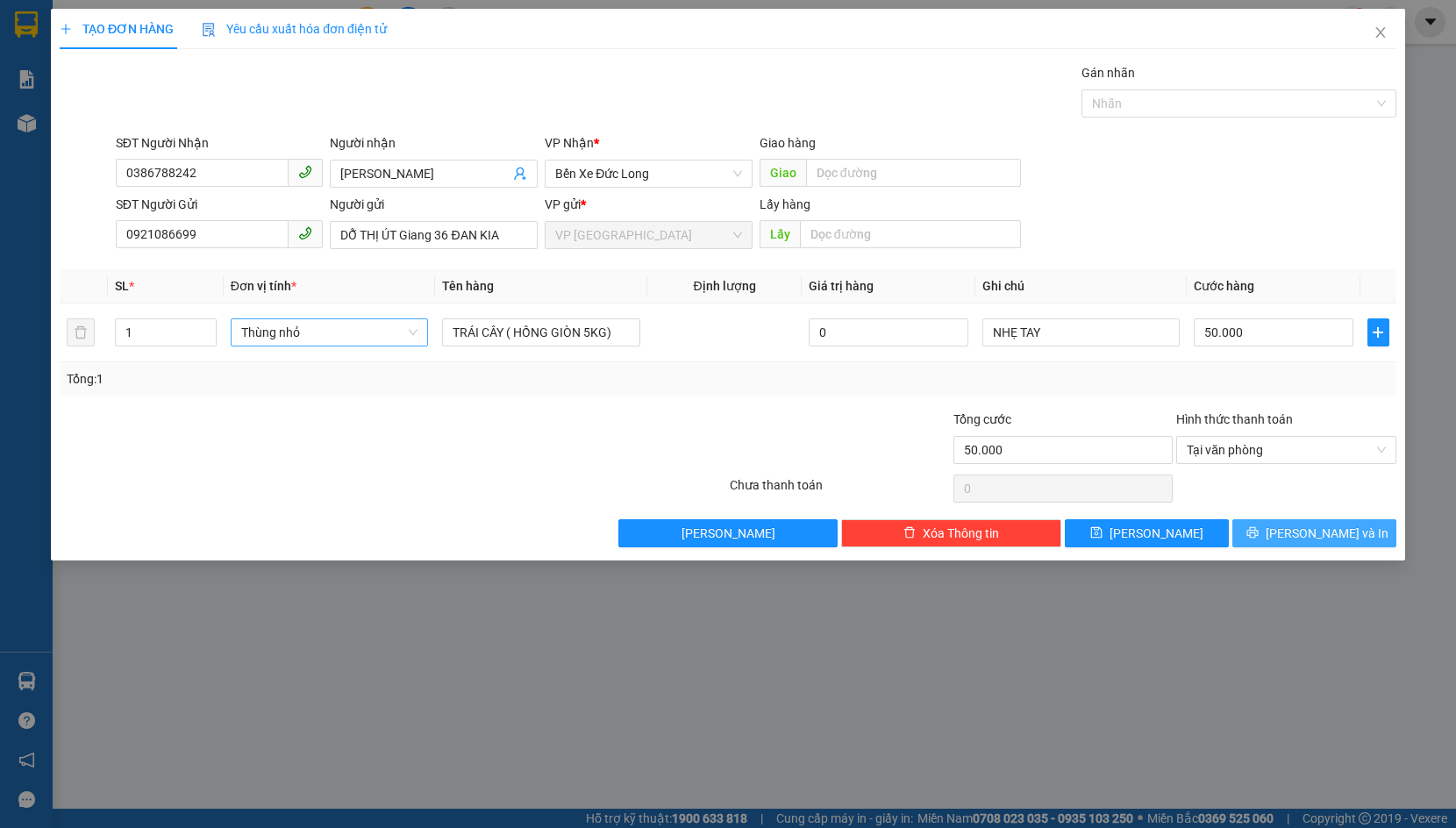
click at [1258, 526] on icon "printer" at bounding box center [1252, 532] width 12 height 12
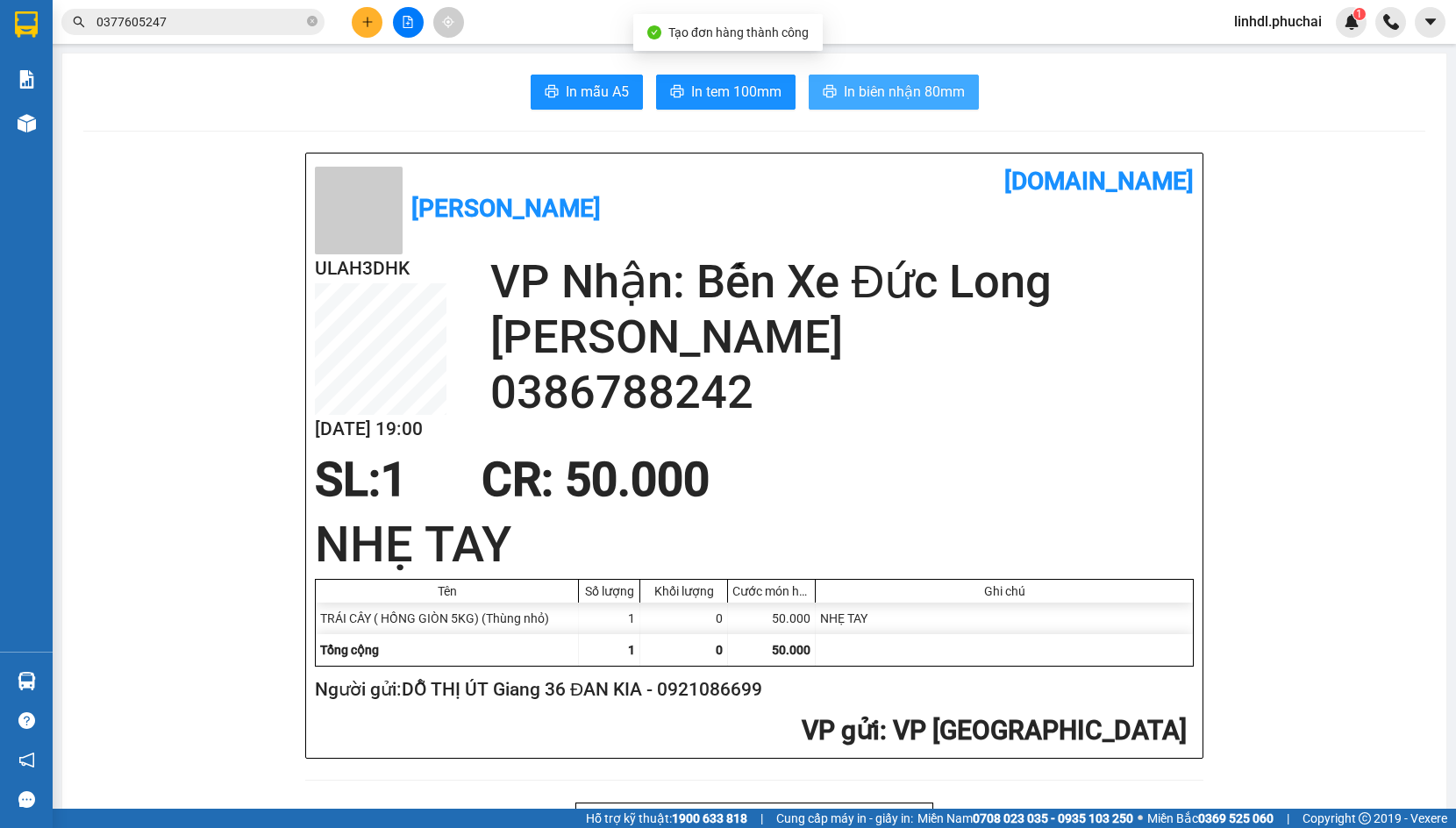
click at [894, 84] on span "In biên nhận 80mm" at bounding box center [904, 91] width 121 height 22
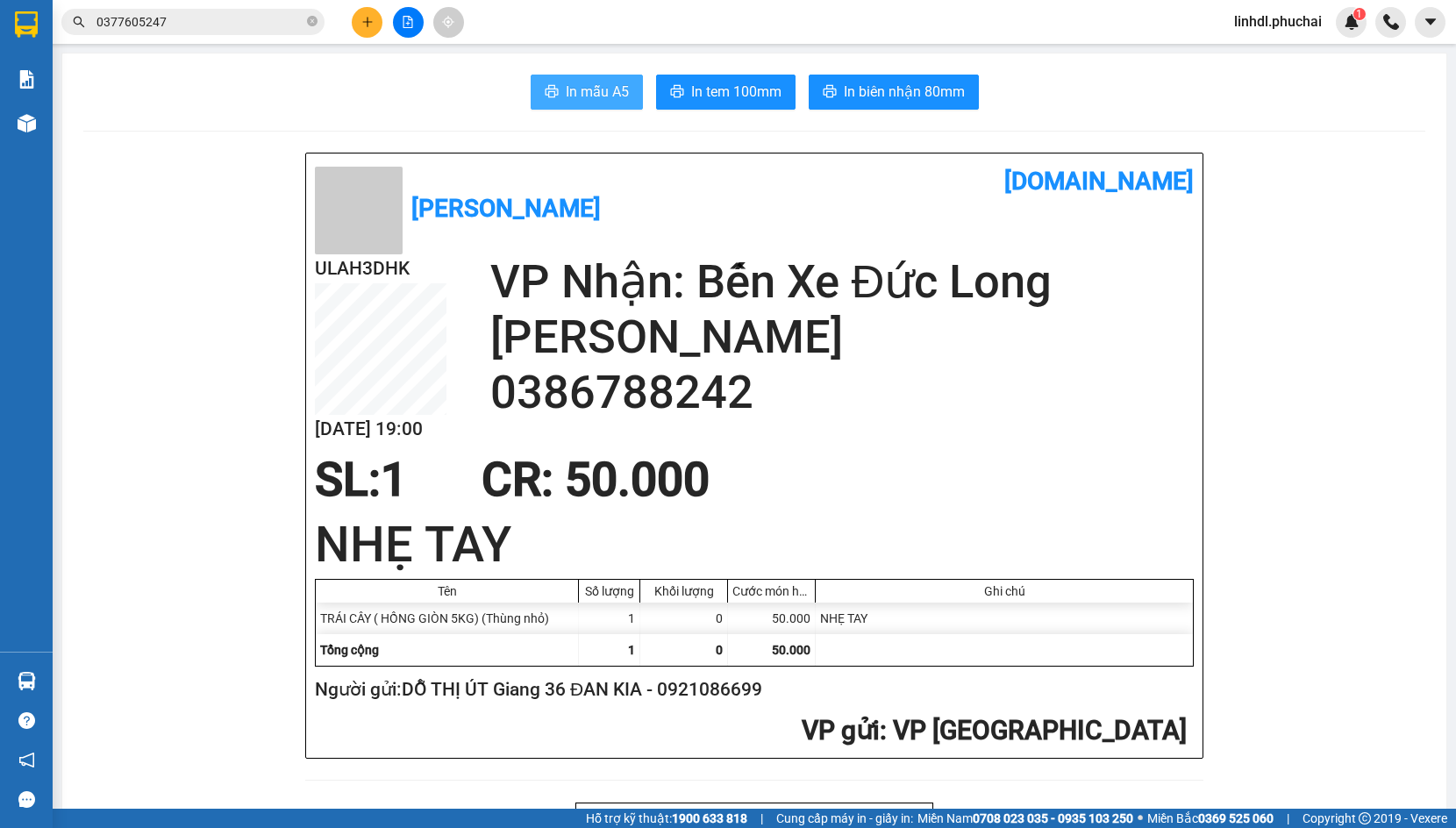
click at [592, 101] on span "In mẫu A5" at bounding box center [598, 91] width 64 height 22
